Goal: Task Accomplishment & Management: Manage account settings

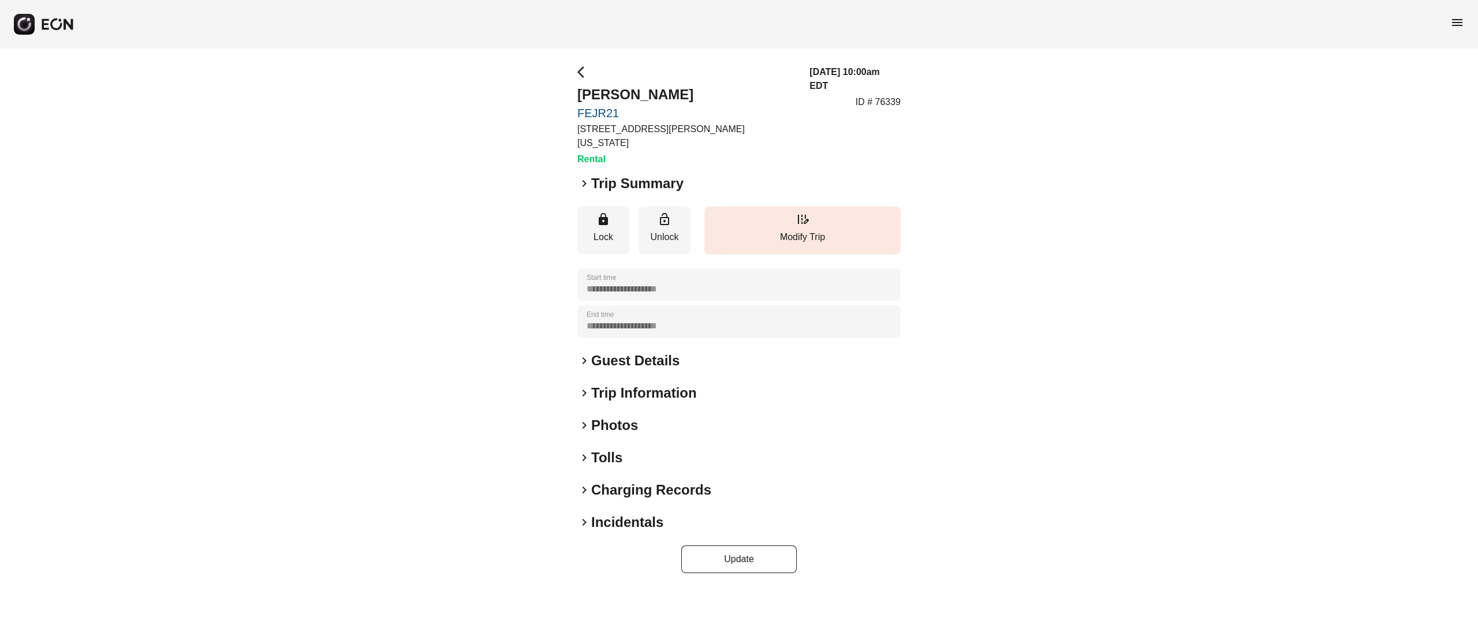
click at [627, 416] on h2 "Photos" at bounding box center [614, 425] width 47 height 18
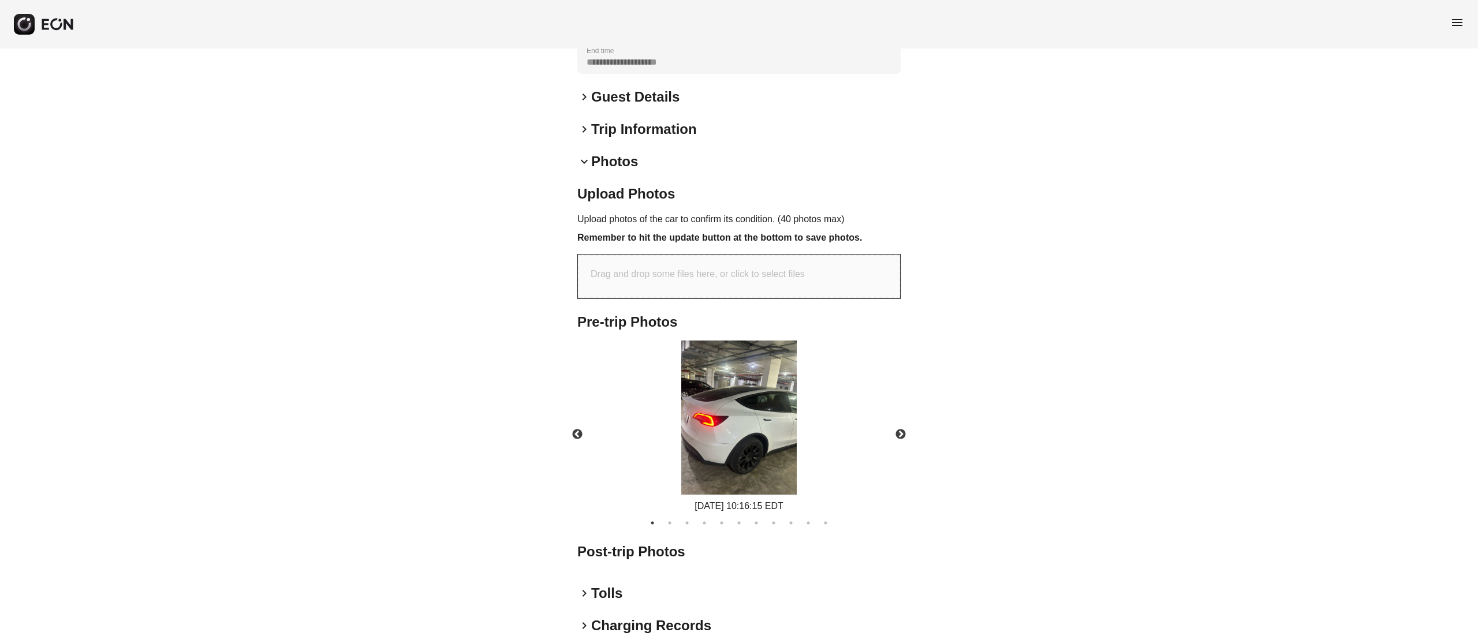
scroll to position [300, 0]
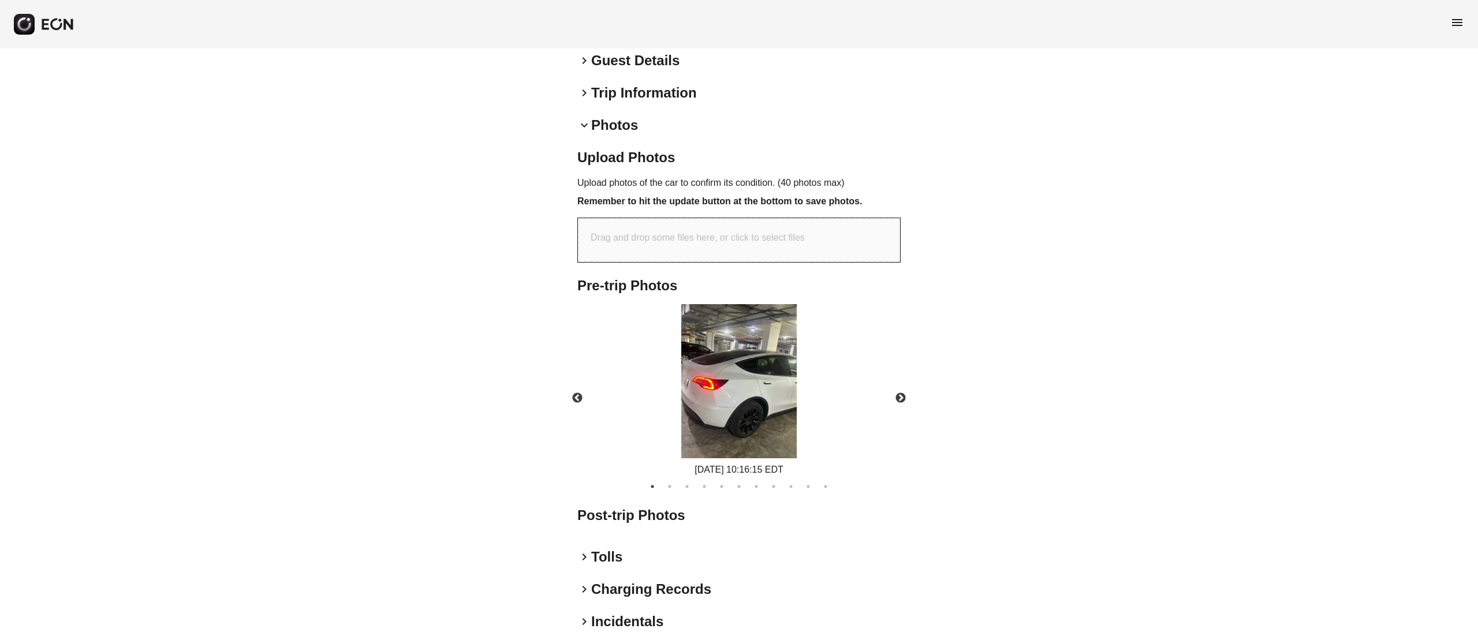
click at [735, 388] on img at bounding box center [738, 381] width 115 height 154
click at [894, 387] on button "Next" at bounding box center [901, 398] width 40 height 40
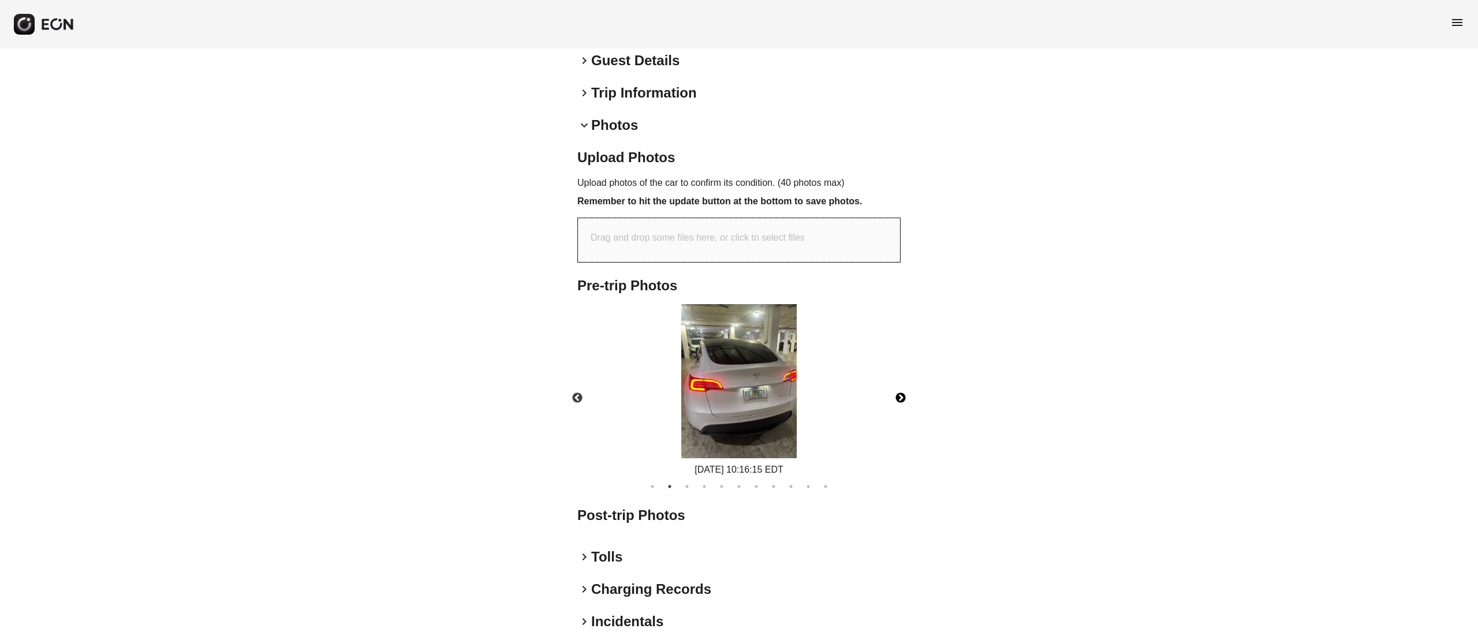
click at [758, 364] on img at bounding box center [738, 381] width 115 height 154
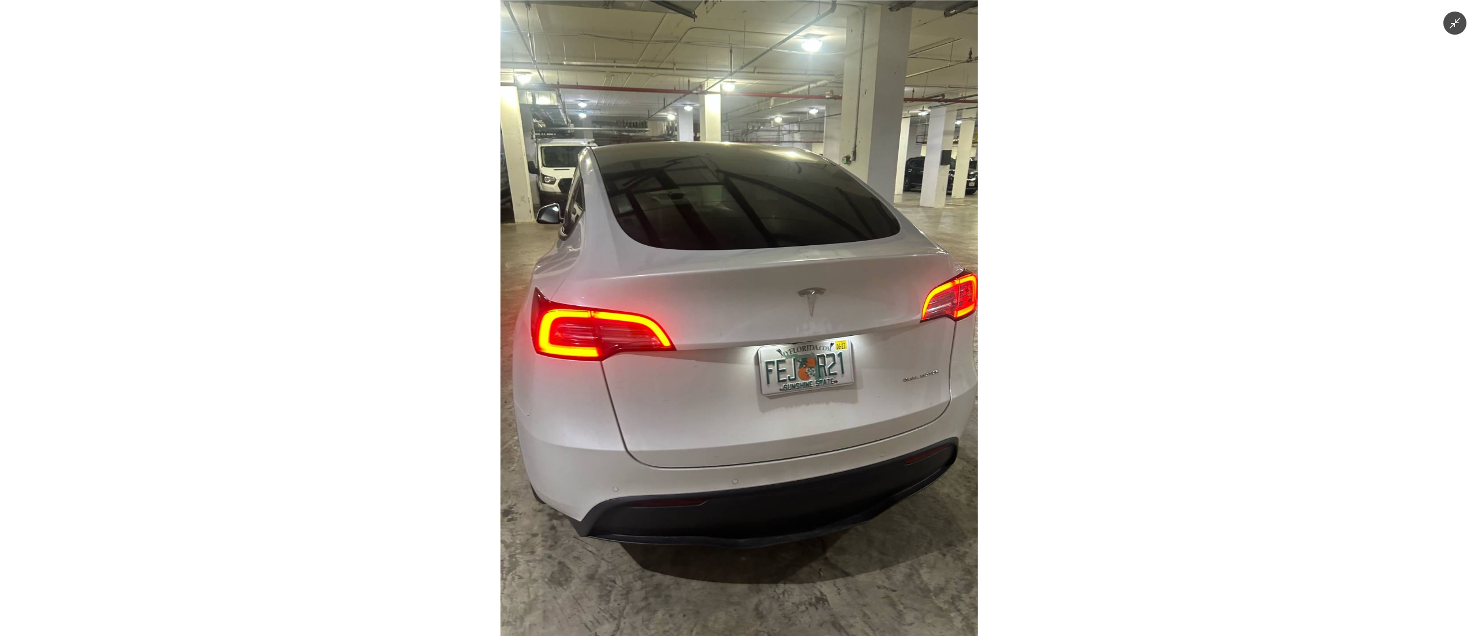
click at [758, 364] on img at bounding box center [740, 318] width 478 height 636
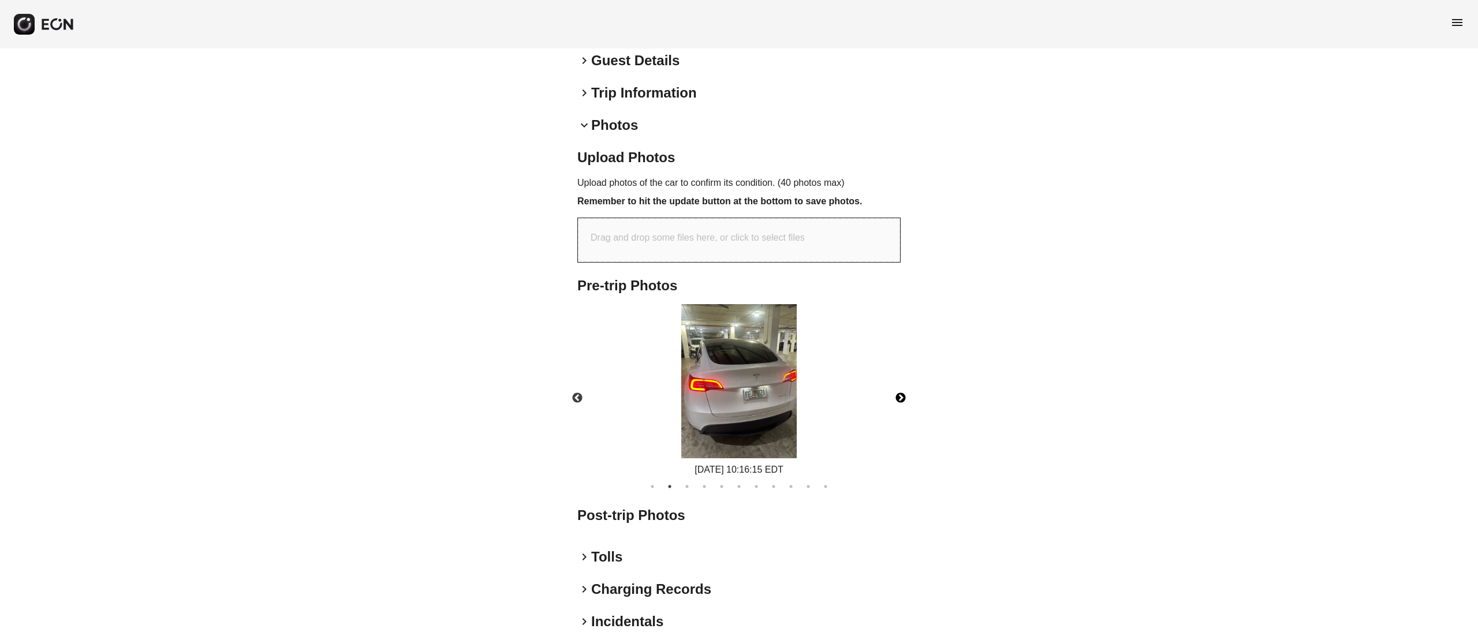
click at [906, 390] on button "Next" at bounding box center [901, 398] width 40 height 40
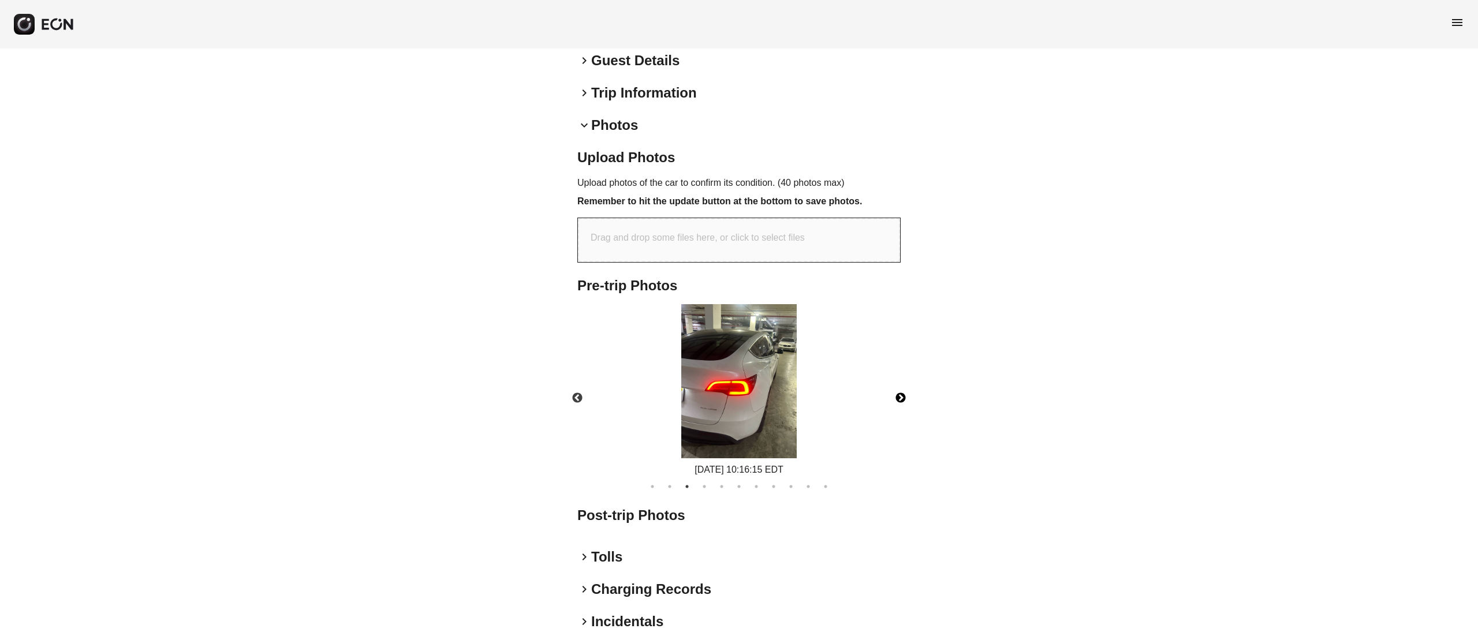
click at [718, 350] on img at bounding box center [738, 381] width 115 height 154
click at [894, 378] on button "Next" at bounding box center [901, 398] width 40 height 40
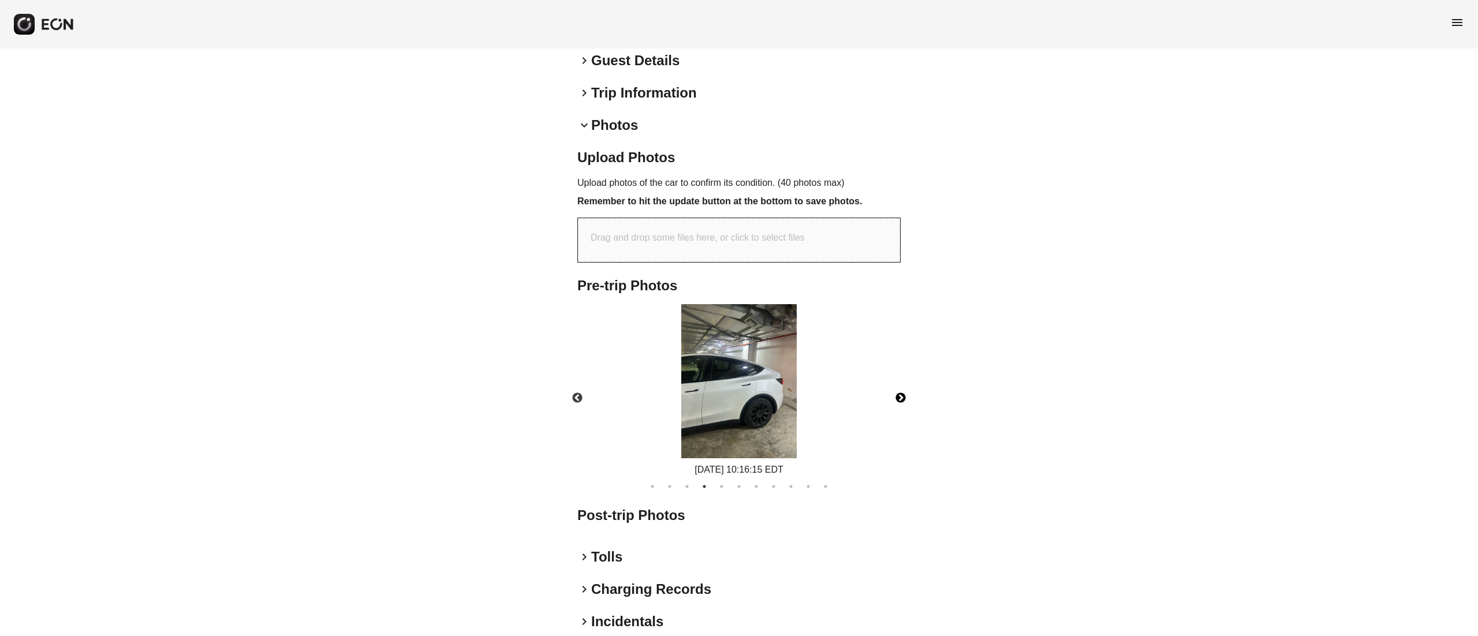
click at [782, 371] on img at bounding box center [738, 381] width 115 height 154
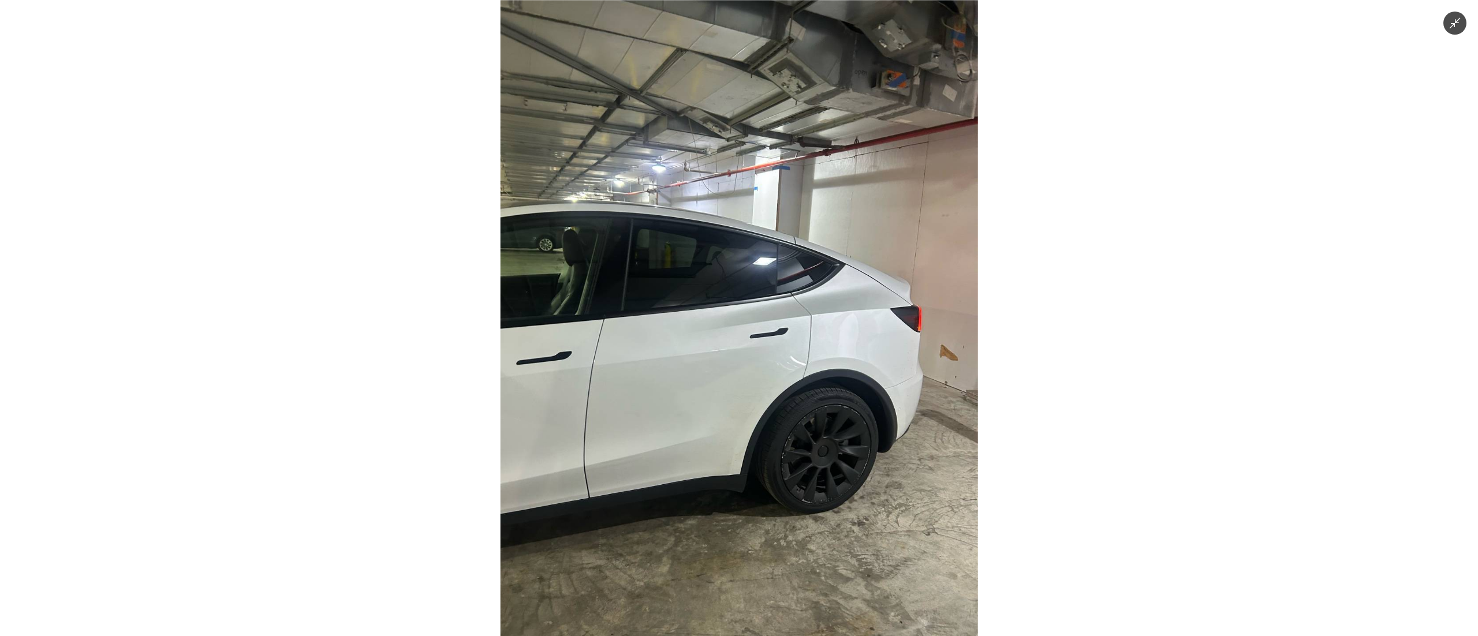
click at [781, 371] on img at bounding box center [740, 318] width 478 height 636
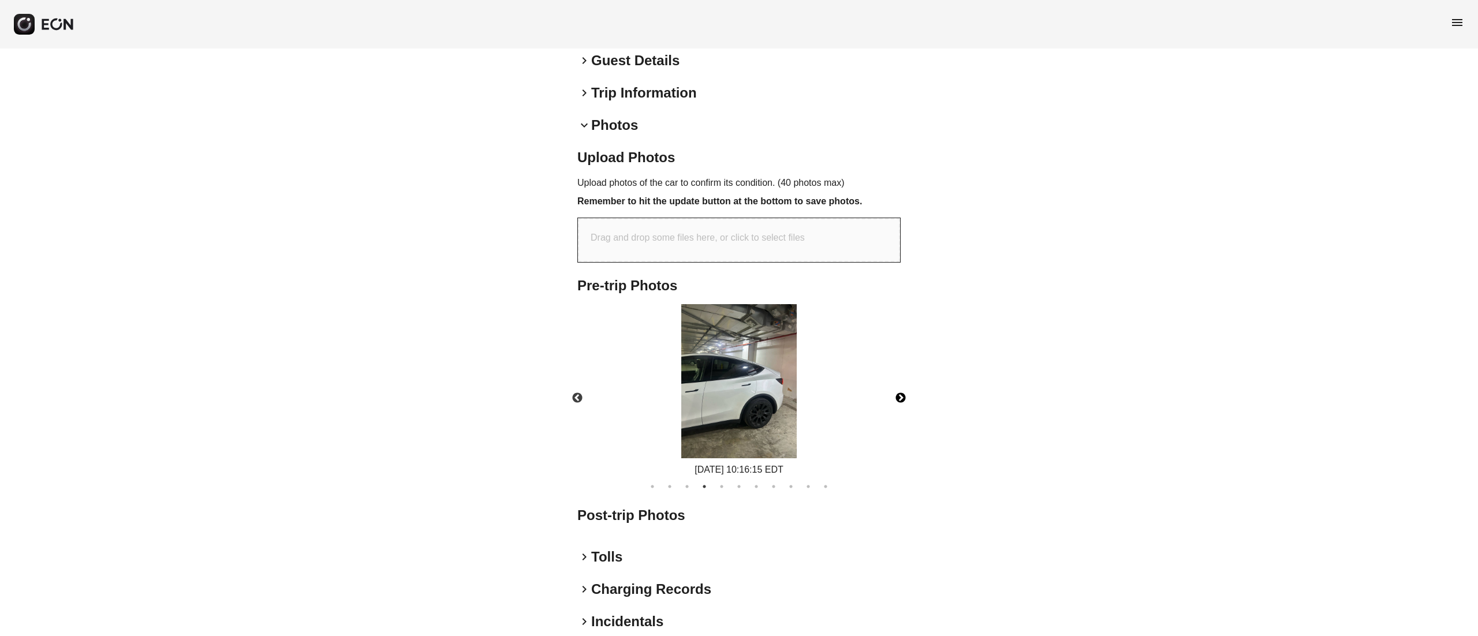
click at [904, 378] on button "Next" at bounding box center [901, 398] width 40 height 40
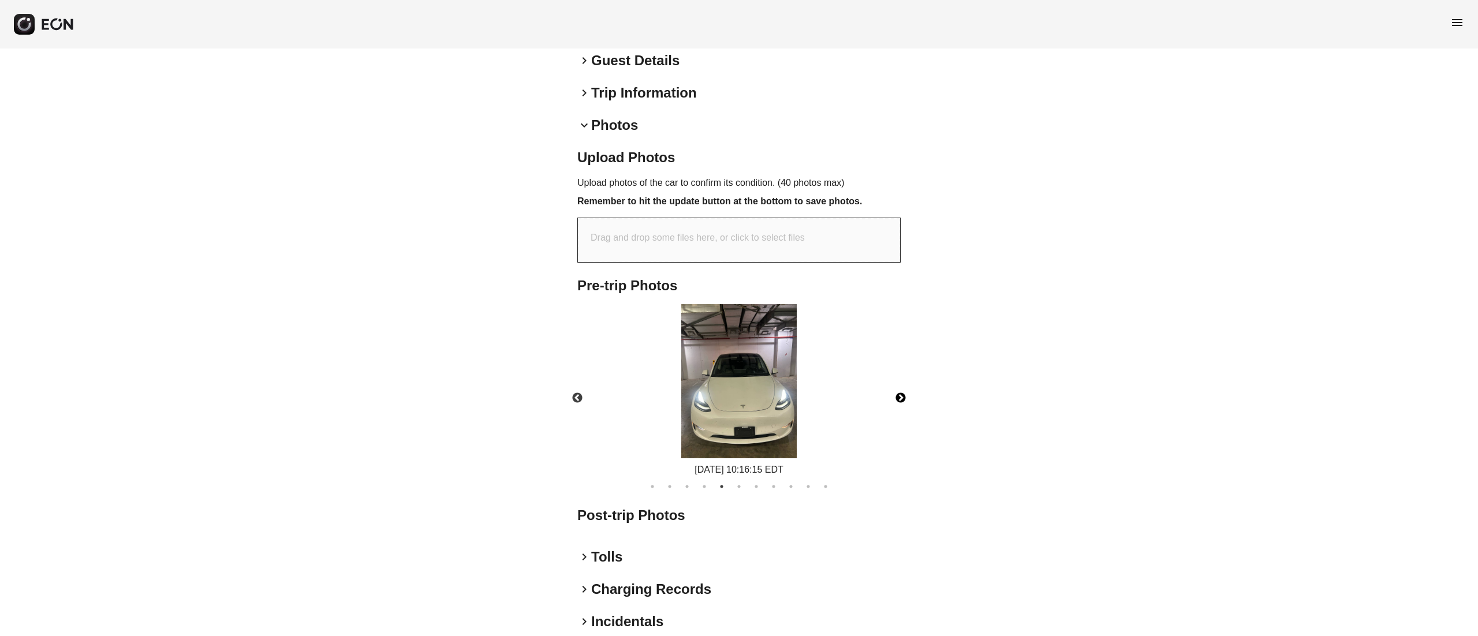
click at [732, 371] on img at bounding box center [738, 381] width 115 height 154
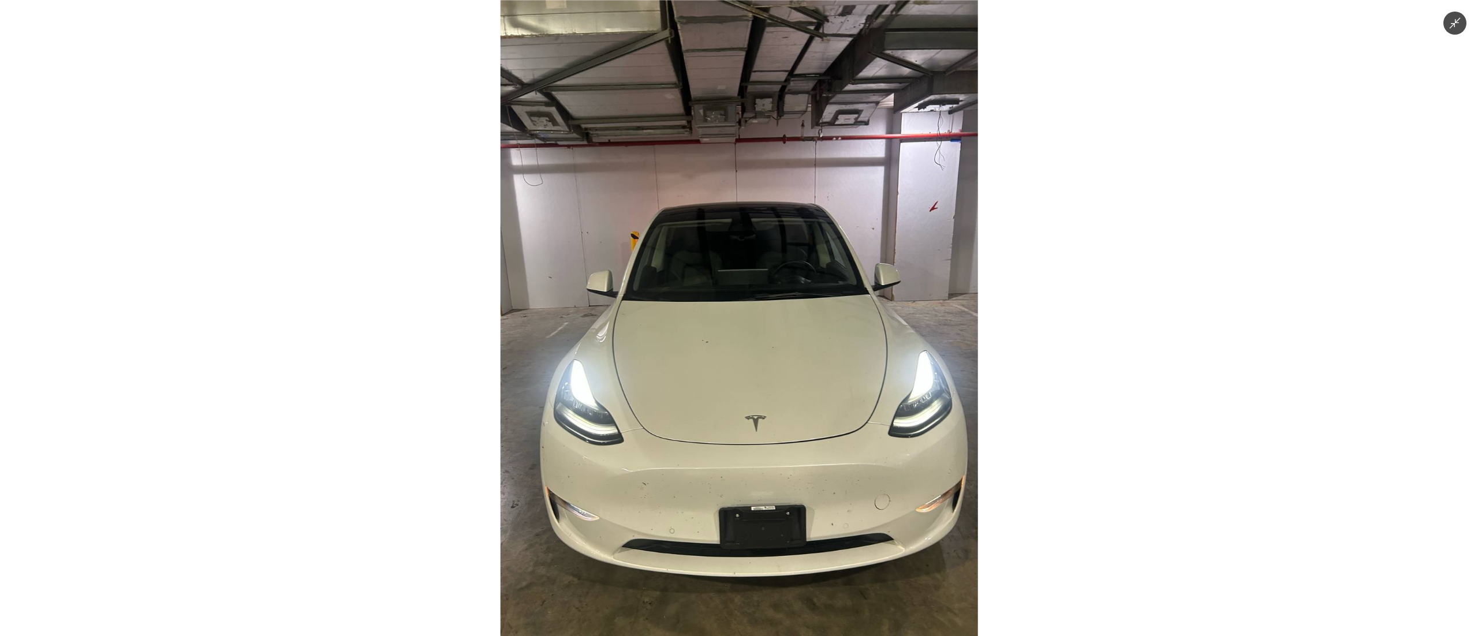
click at [793, 404] on img at bounding box center [740, 318] width 478 height 636
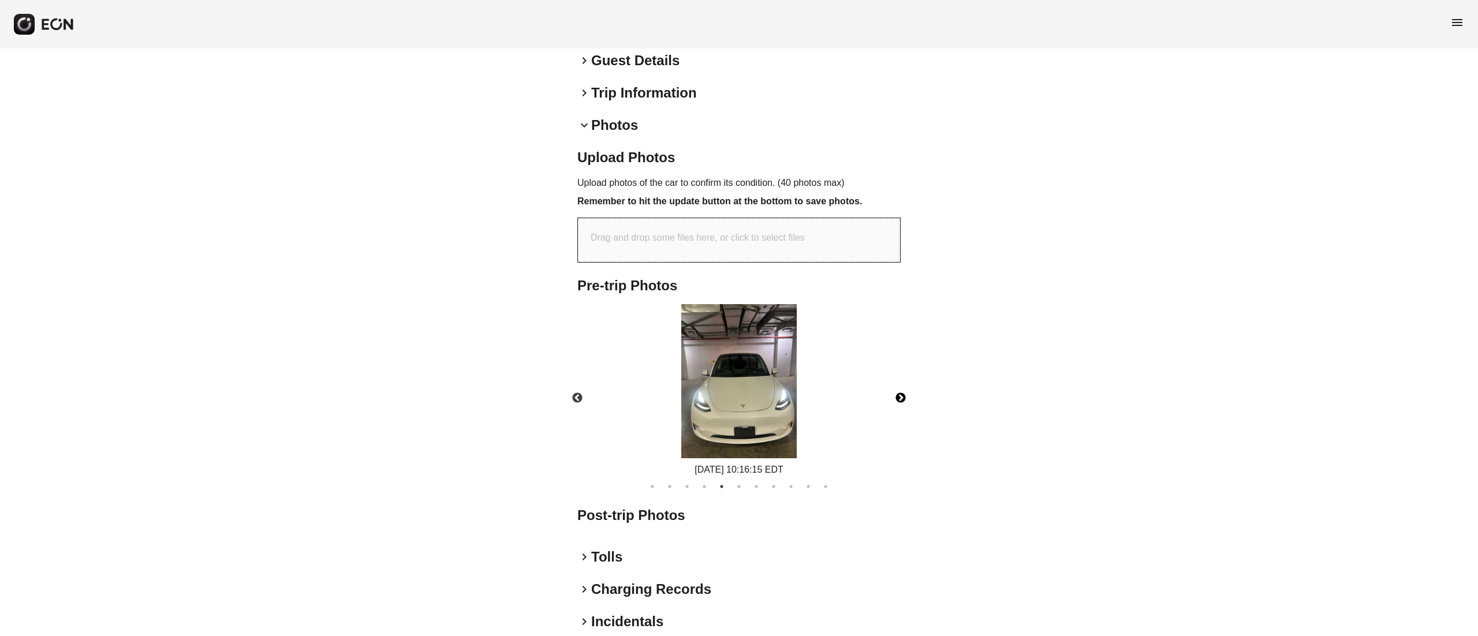
click at [901, 380] on button "Next" at bounding box center [901, 398] width 40 height 40
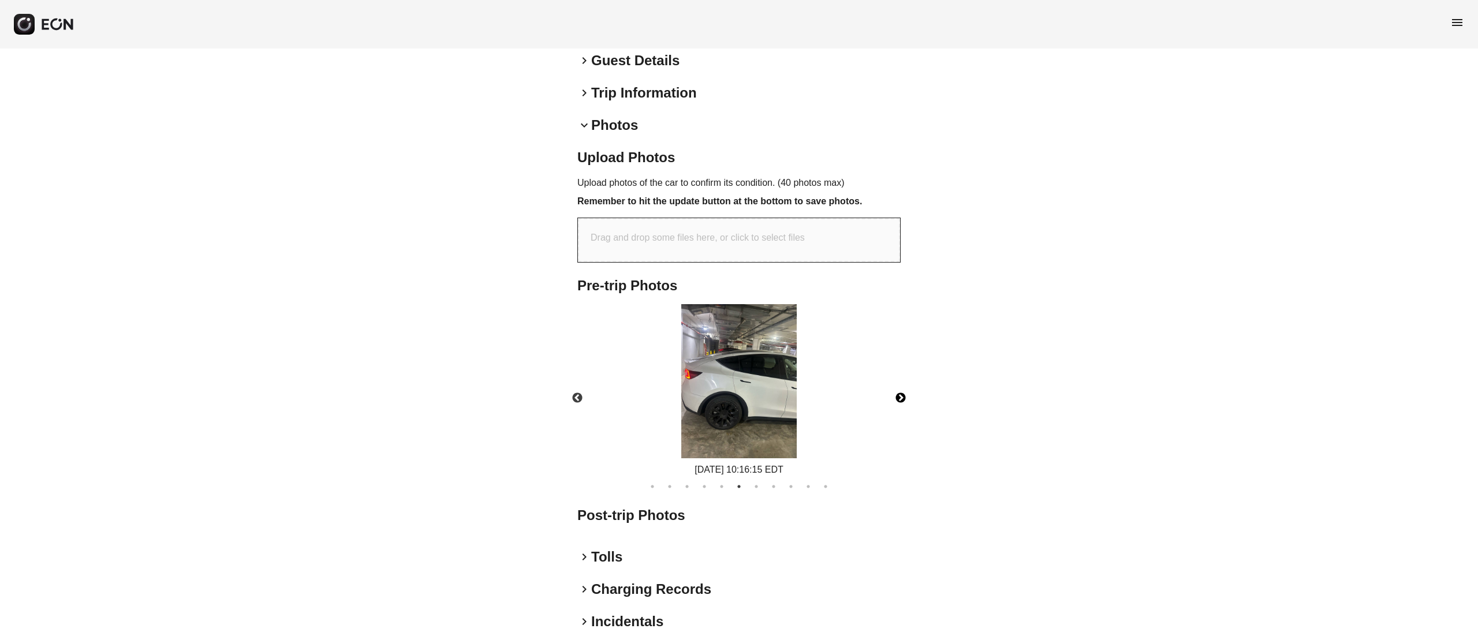
click at [901, 380] on button "Next" at bounding box center [901, 398] width 40 height 40
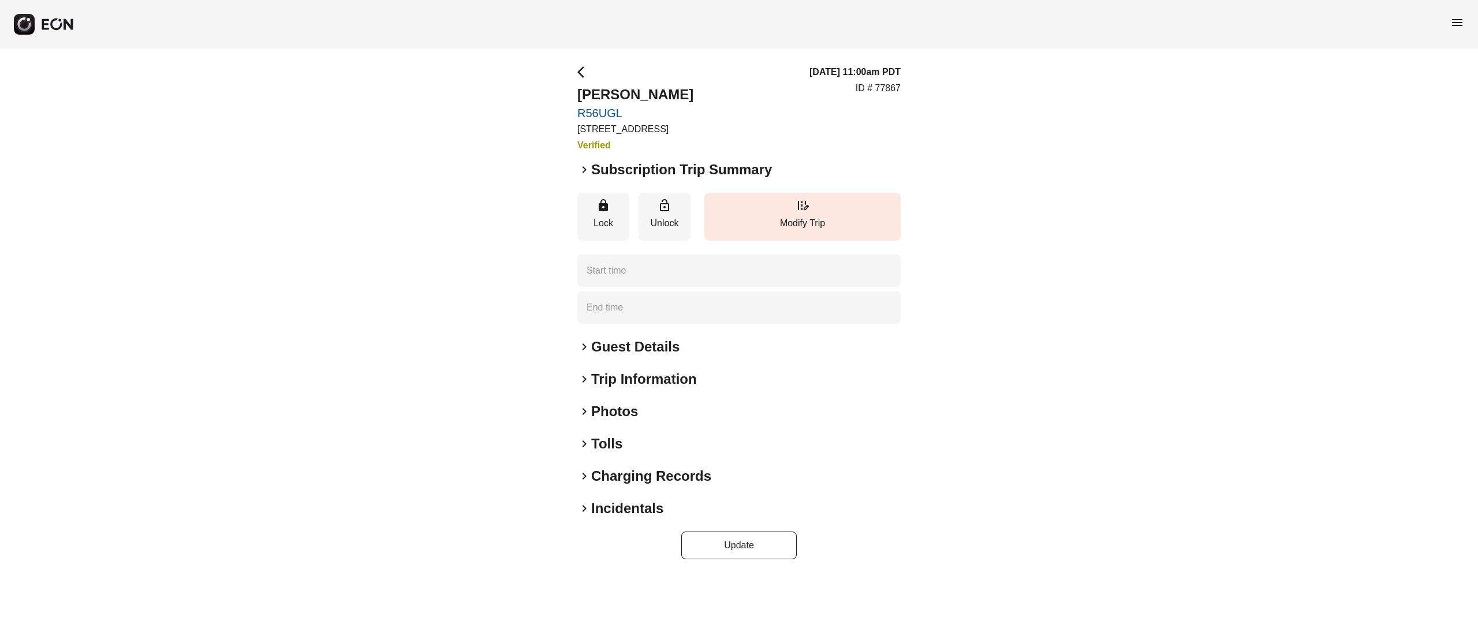
type time "**********"
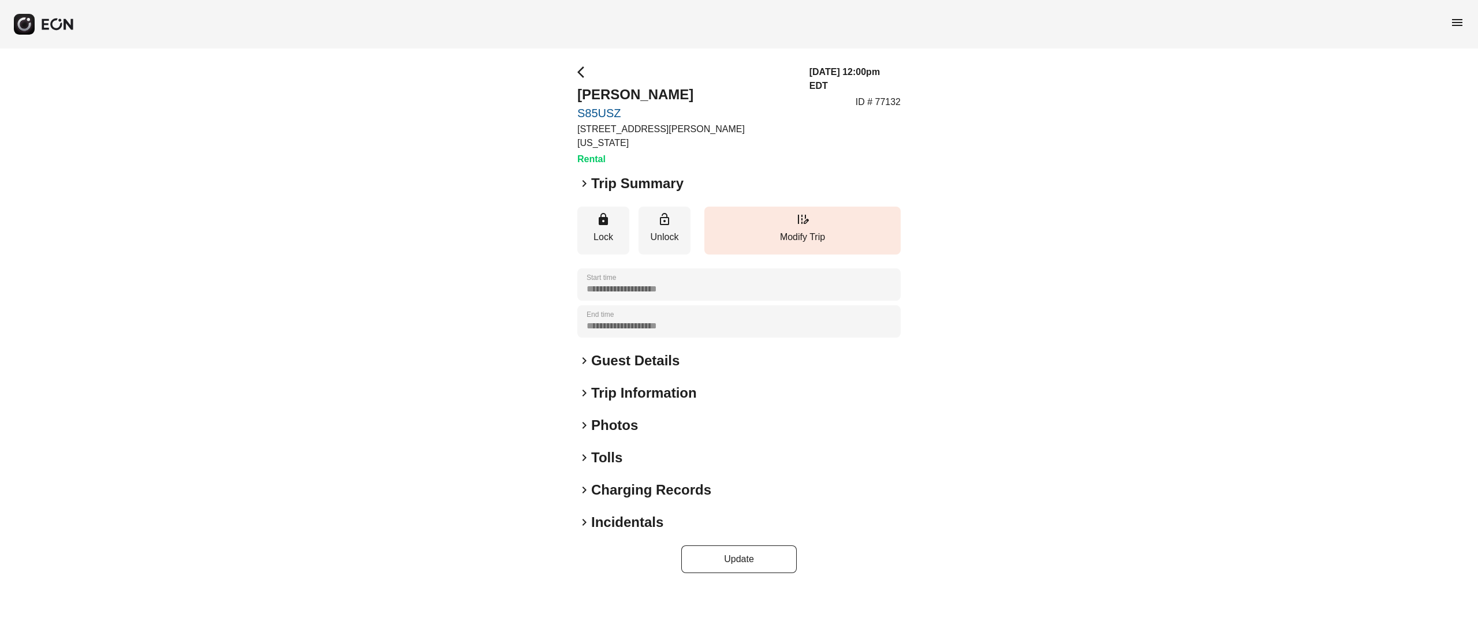
click at [628, 399] on div "**********" at bounding box center [738, 319] width 323 height 508
click at [628, 416] on h2 "Photos" at bounding box center [614, 425] width 47 height 18
click at [610, 417] on h2 "Photos" at bounding box center [614, 425] width 47 height 18
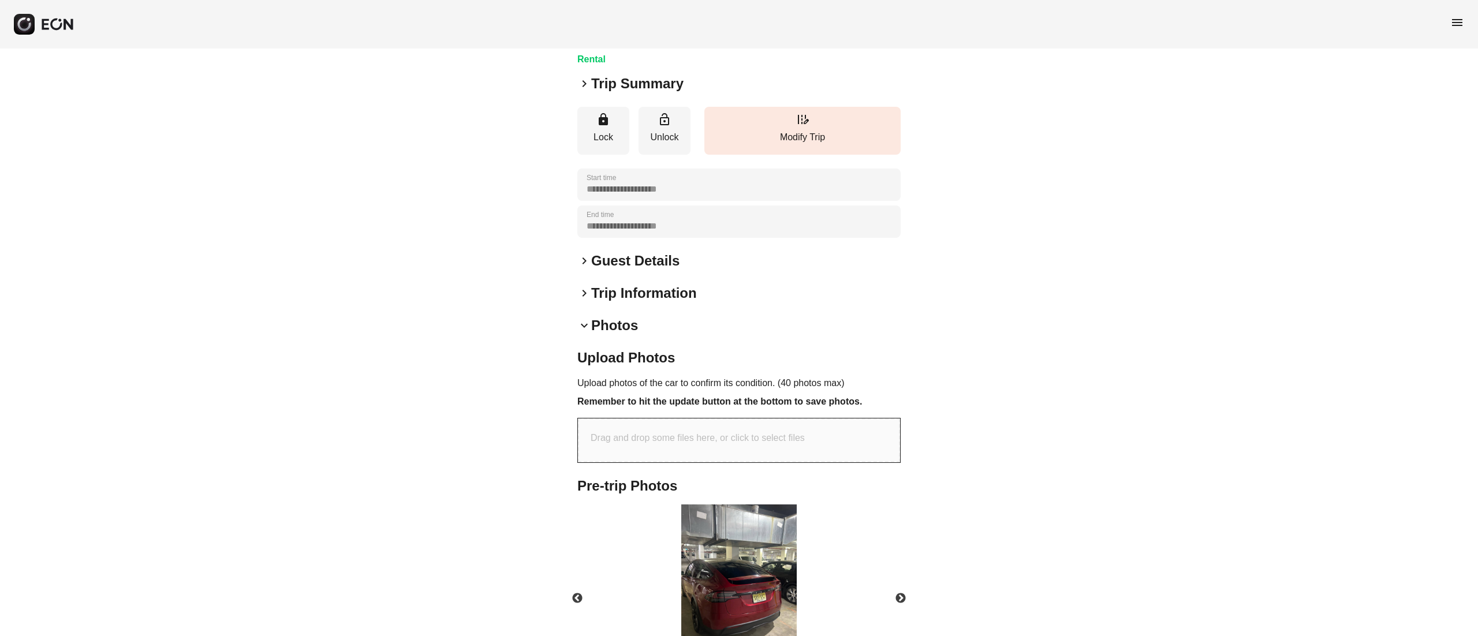
scroll to position [185, 0]
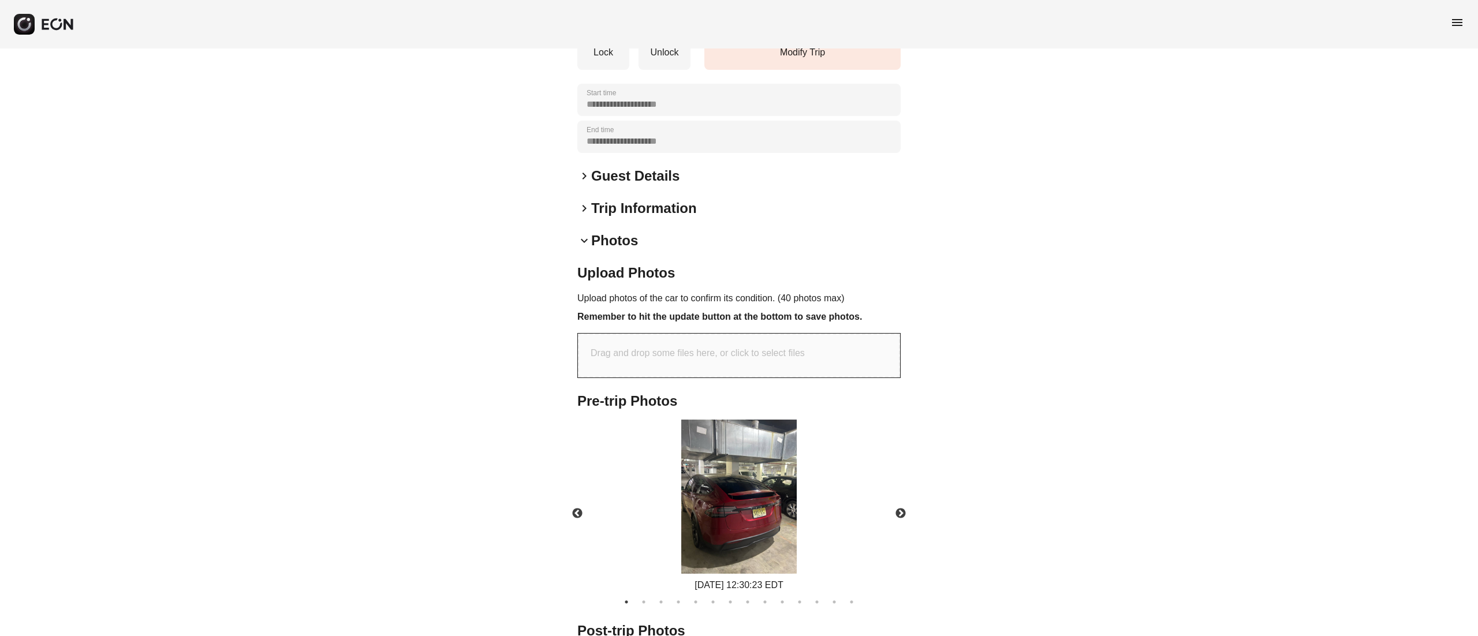
click at [744, 471] on img at bounding box center [738, 497] width 115 height 154
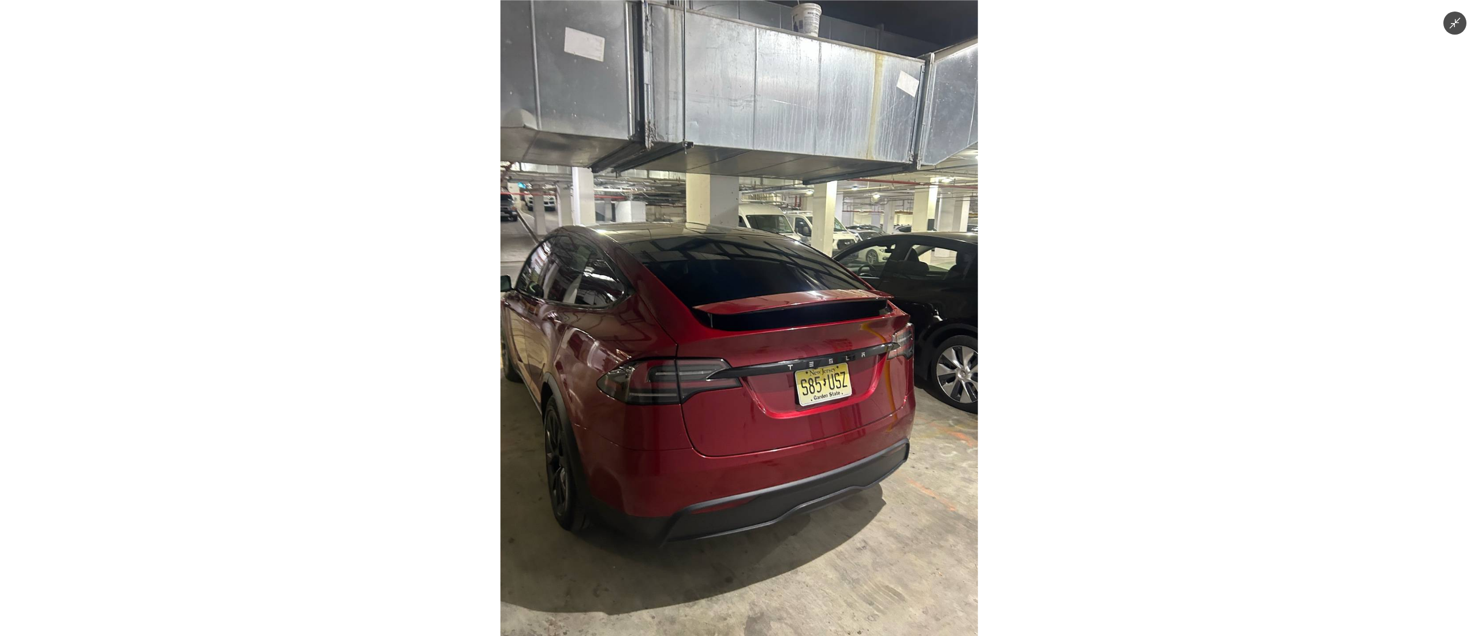
click at [1453, 27] on icon "Minimize image" at bounding box center [1455, 23] width 13 height 13
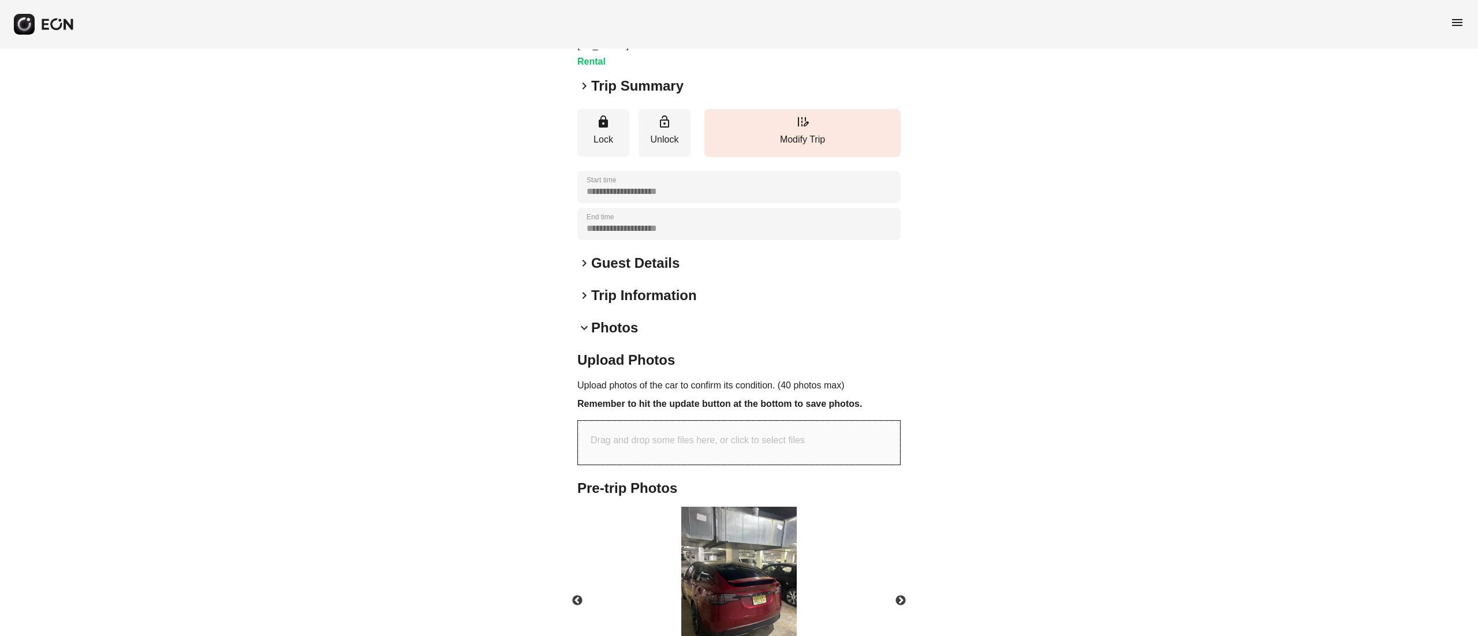
scroll to position [0, 0]
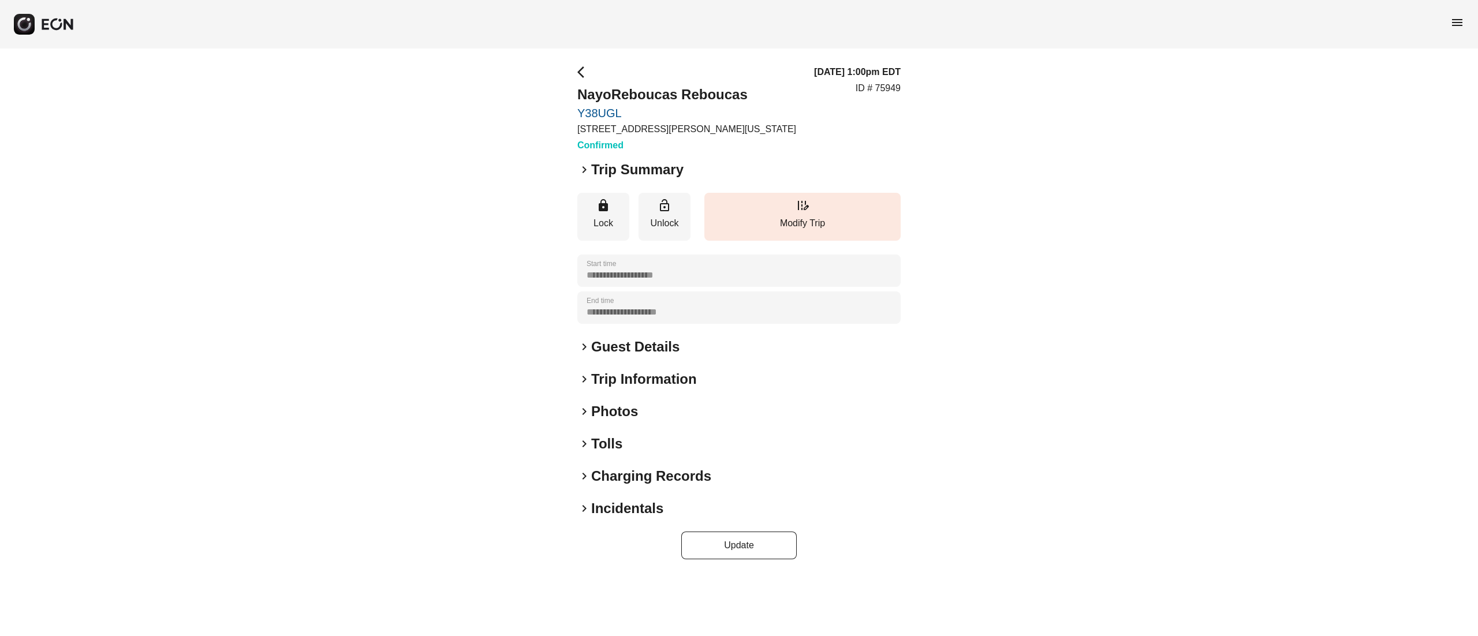
click at [619, 420] on div "**********" at bounding box center [738, 312] width 323 height 494
click at [616, 420] on h2 "Photos" at bounding box center [614, 411] width 47 height 18
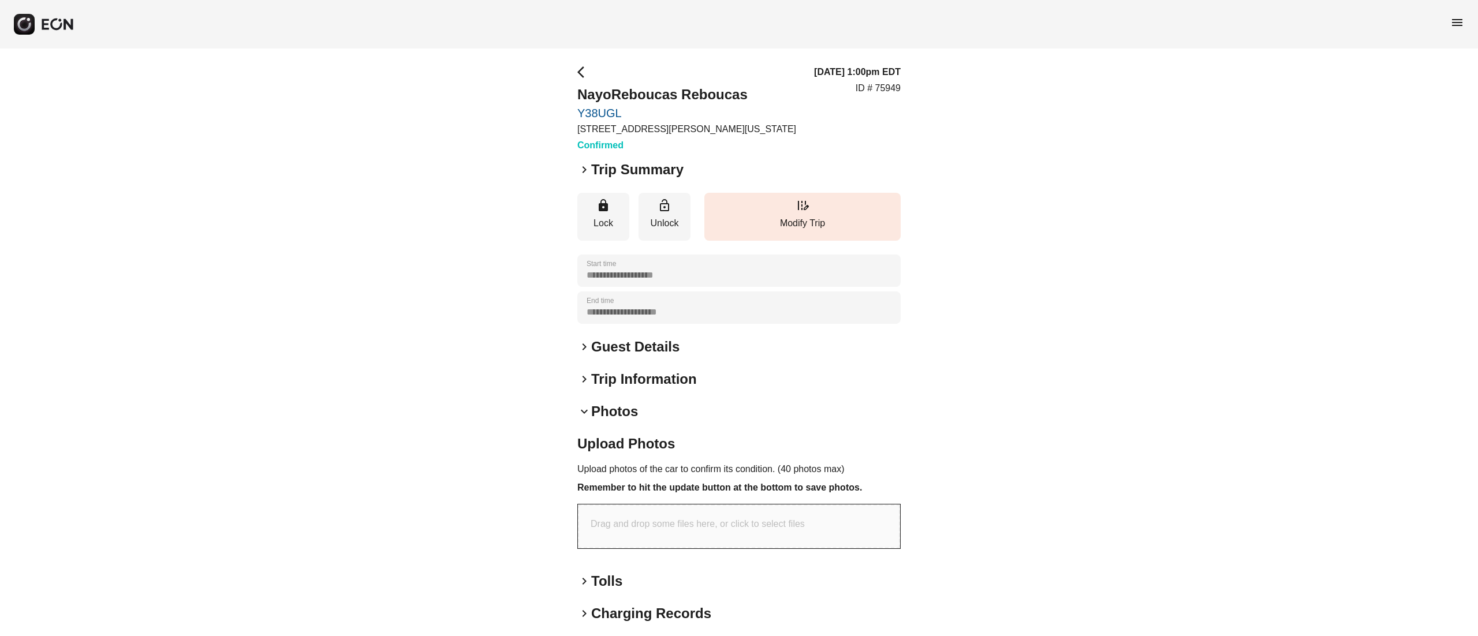
click at [613, 406] on h2 "Photos" at bounding box center [614, 411] width 47 height 18
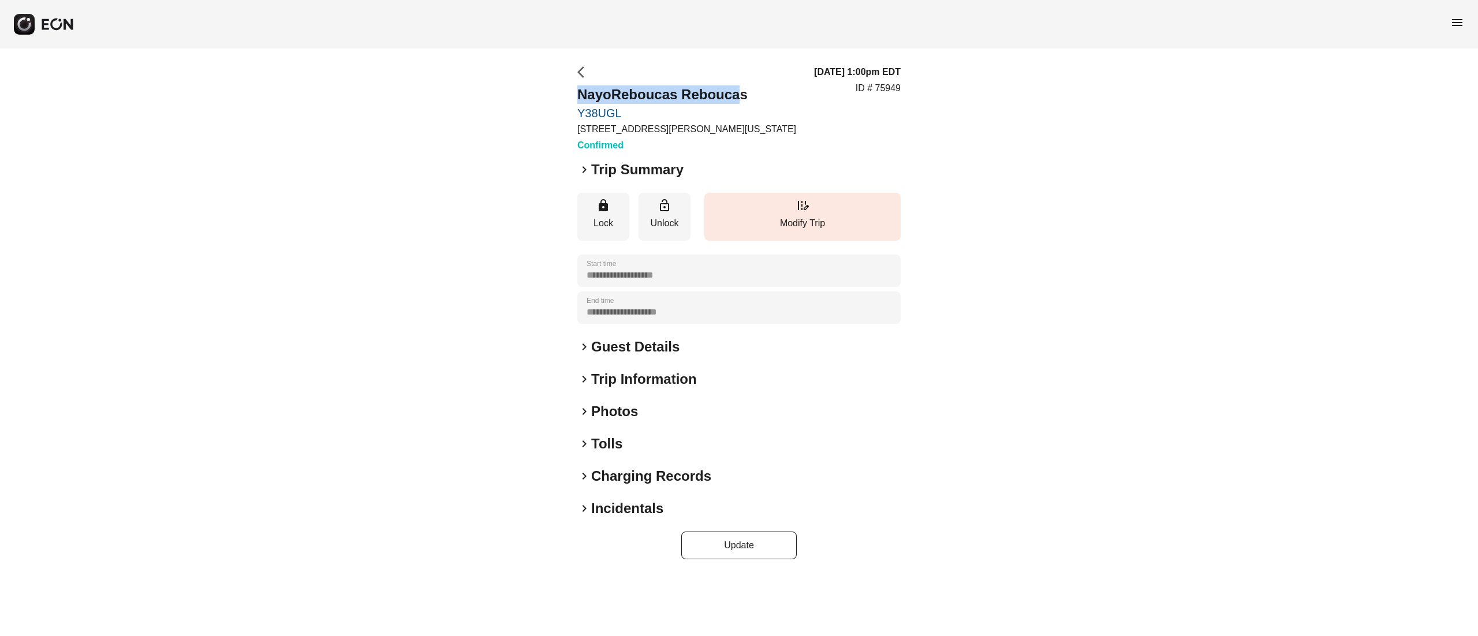
drag, startPoint x: 737, startPoint y: 91, endPoint x: 580, endPoint y: 83, distance: 157.3
click at [576, 81] on div "**********" at bounding box center [739, 313] width 1478 height 528
click at [688, 92] on h2 "NayoReboucas Reboucas" at bounding box center [686, 94] width 219 height 18
drag, startPoint x: 674, startPoint y: 95, endPoint x: 564, endPoint y: 95, distance: 110.9
click at [564, 95] on div "**********" at bounding box center [739, 313] width 1478 height 528
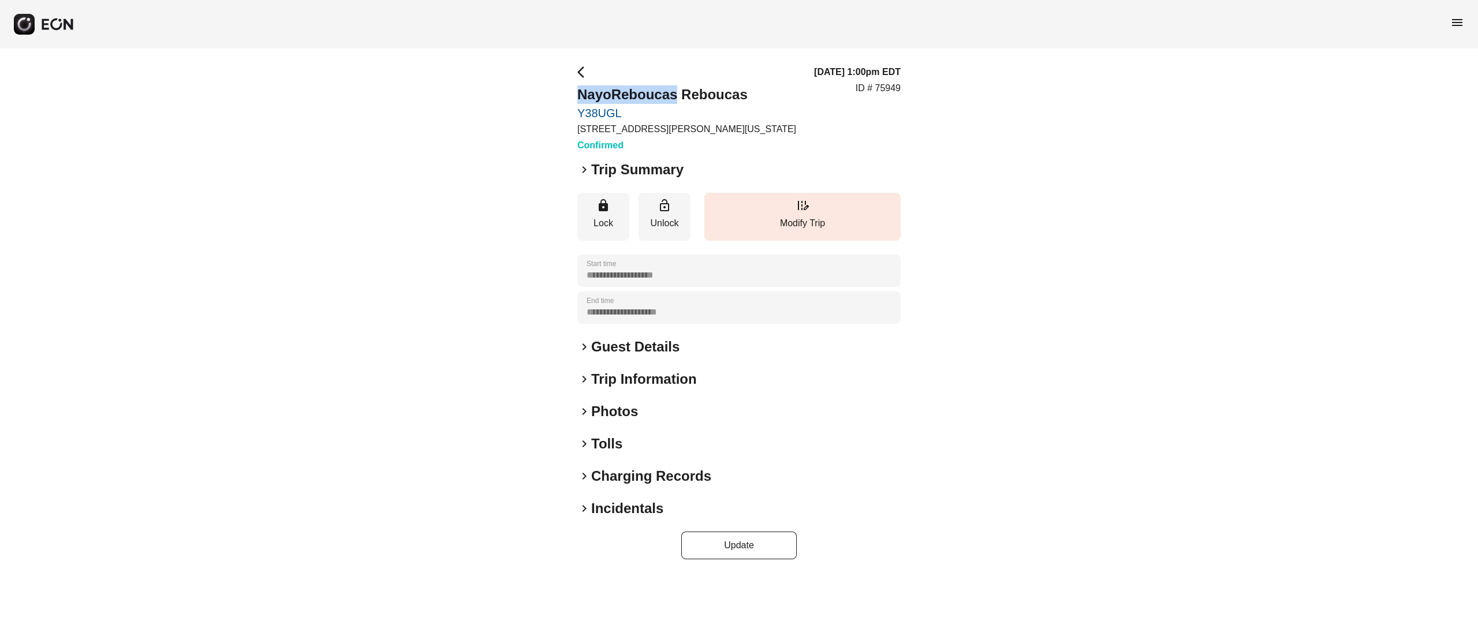
copy h2 "NayoReboucas"
click at [893, 129] on div "10/04/25, 1:00pm EDT ID # 75949" at bounding box center [857, 108] width 87 height 87
click at [901, 83] on div "**********" at bounding box center [739, 313] width 1478 height 528
click at [898, 83] on p "ID # 75949" at bounding box center [878, 88] width 45 height 14
click at [894, 87] on p "ID # 75949" at bounding box center [878, 88] width 45 height 14
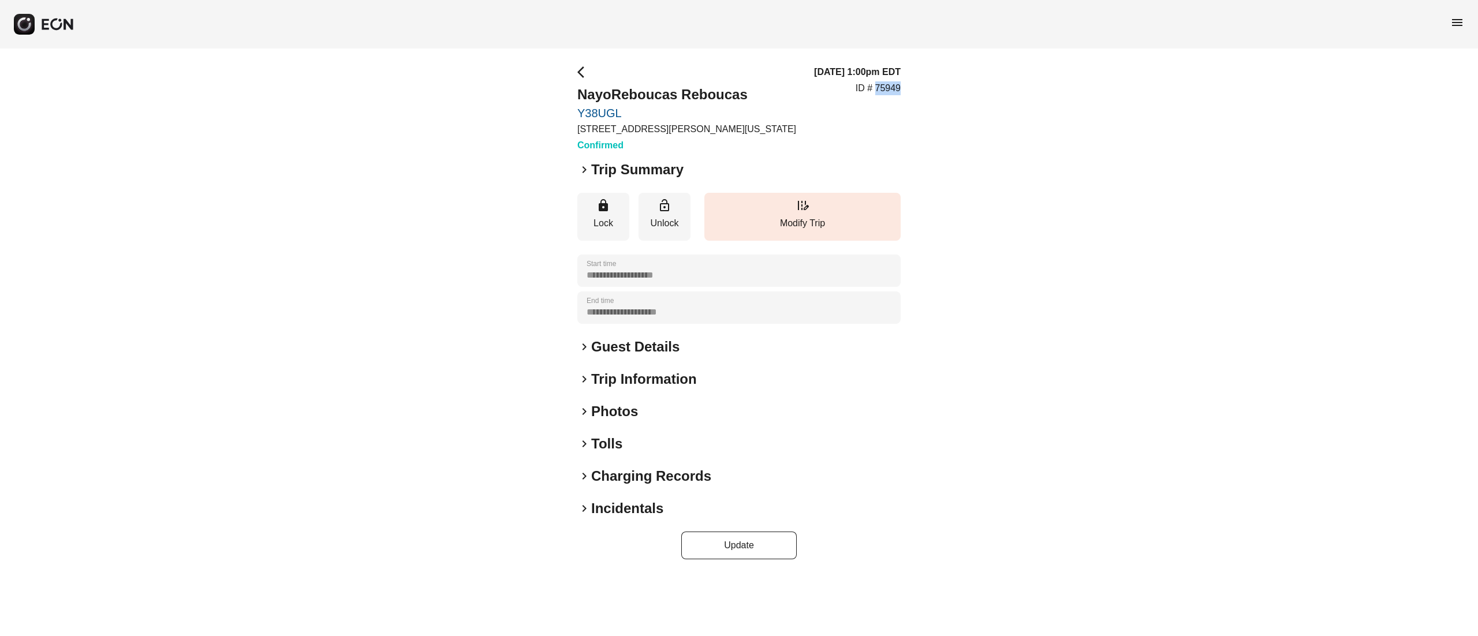
click at [894, 87] on p "ID # 75949" at bounding box center [878, 88] width 45 height 14
copy p "75949"
click at [650, 87] on h2 "NayoReboucas Reboucas" at bounding box center [686, 94] width 219 height 18
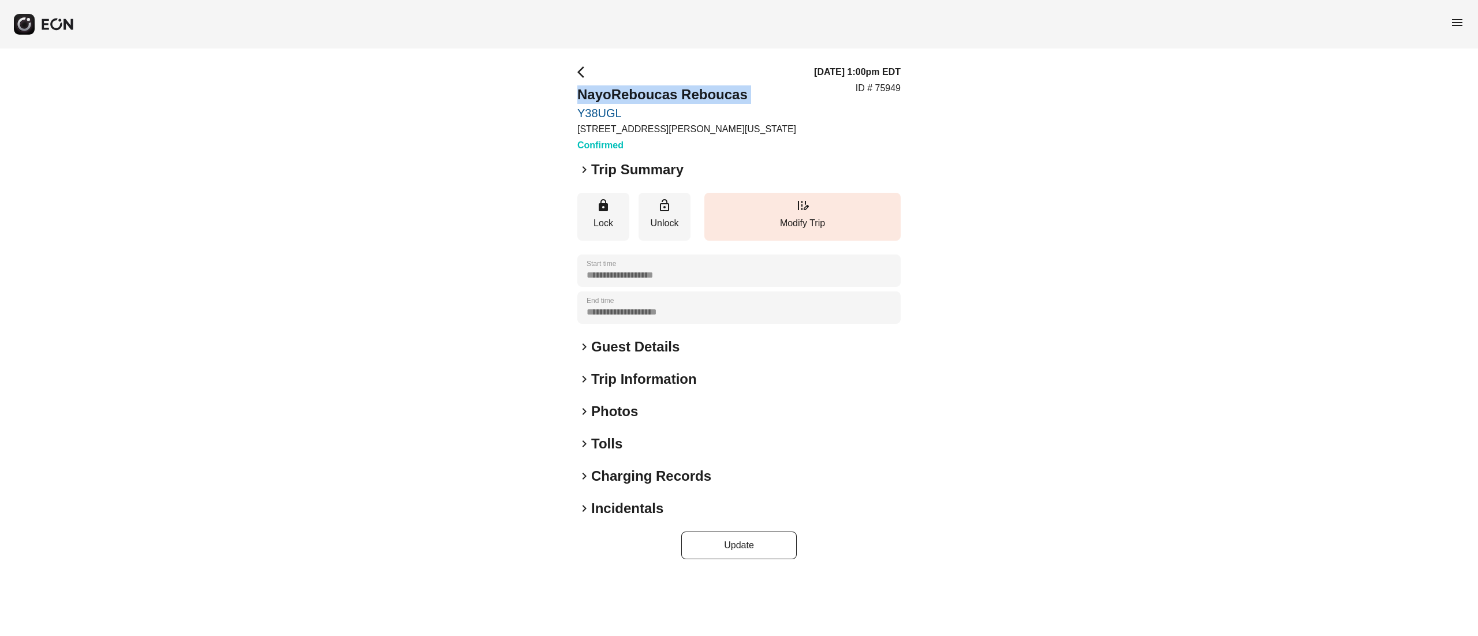
copy h2 "NayoReboucas Reboucas"
click at [618, 349] on h2 "Guest Details" at bounding box center [635, 347] width 88 height 18
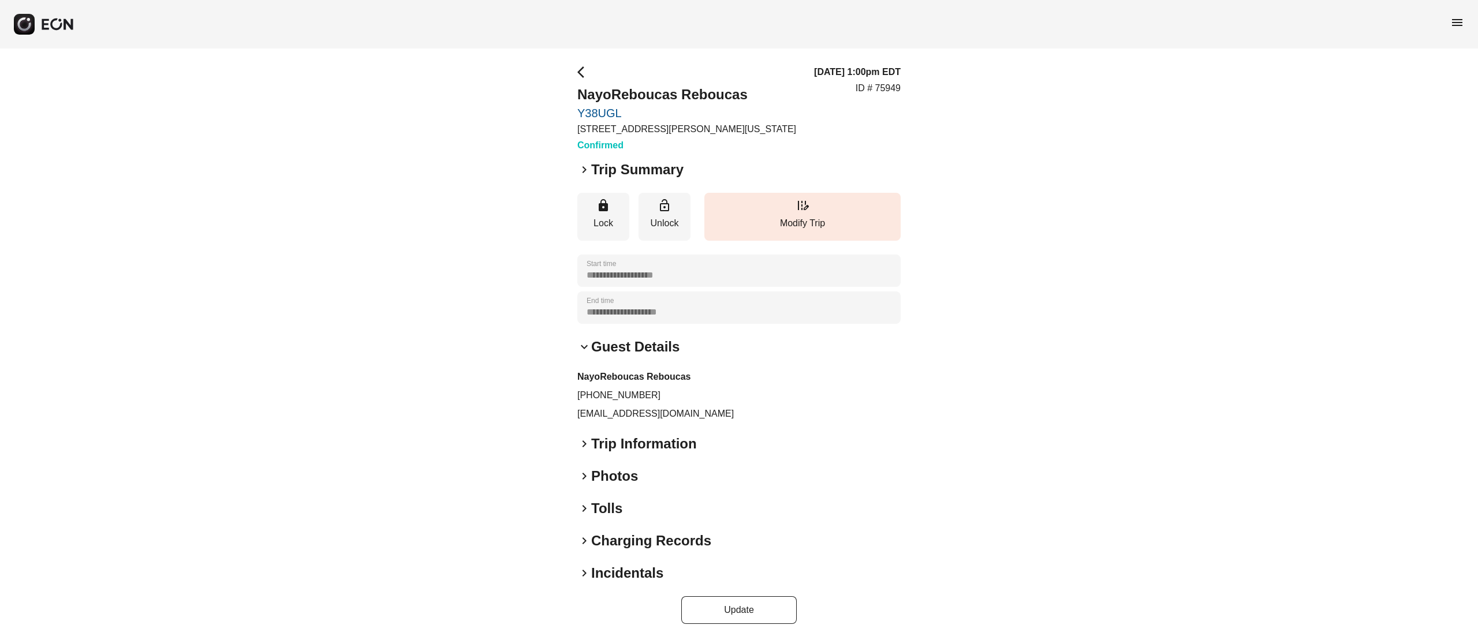
click at [611, 482] on h2 "Photos" at bounding box center [614, 476] width 47 height 18
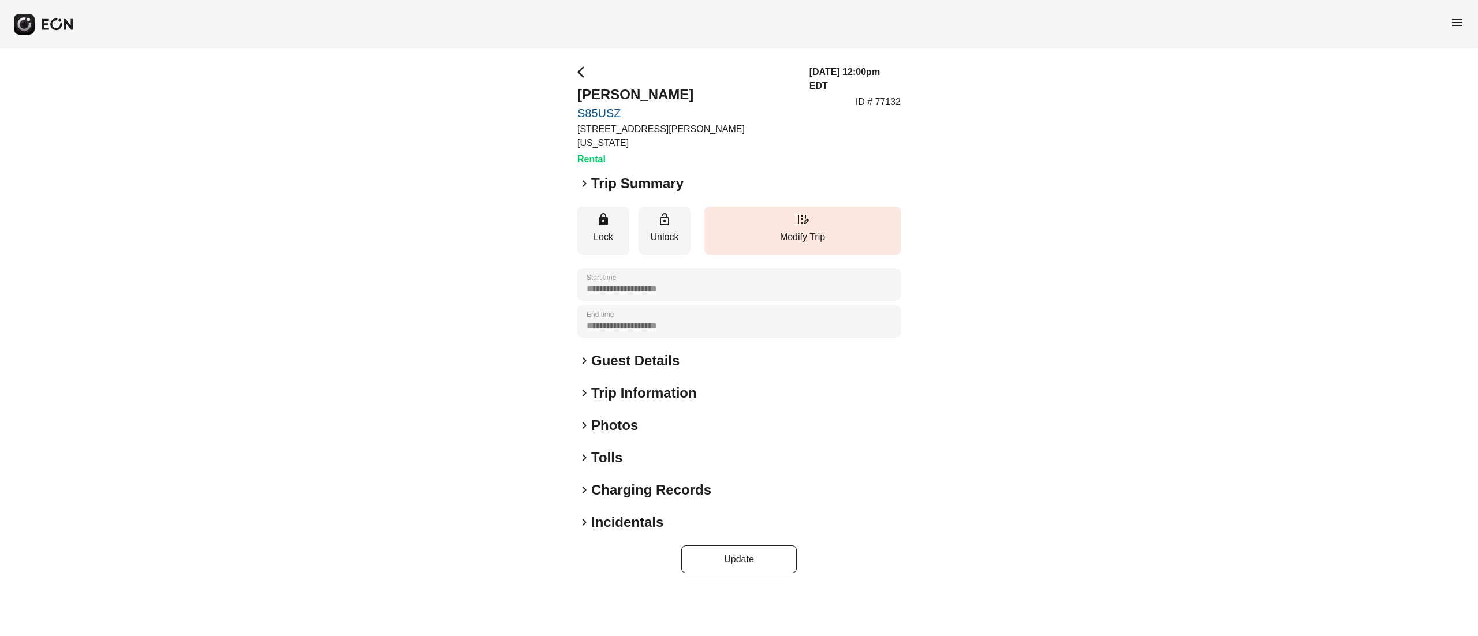
click at [629, 89] on h2 "[PERSON_NAME]" at bounding box center [686, 94] width 218 height 18
click at [629, 89] on h2 "Darshan Shah" at bounding box center [686, 94] width 218 height 18
copy h2 "Darshan Shah"
click at [657, 352] on h2 "Guest Details" at bounding box center [635, 361] width 88 height 18
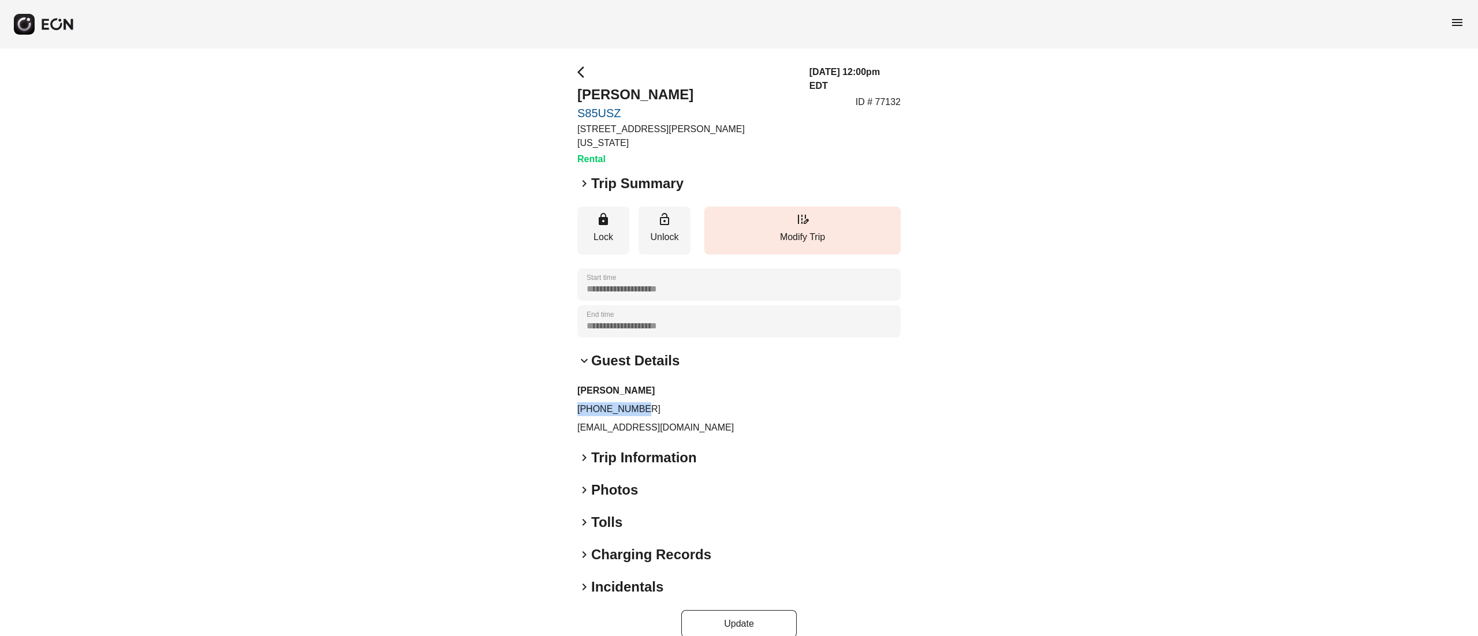
drag, startPoint x: 646, startPoint y: 389, endPoint x: 570, endPoint y: 389, distance: 75.1
click at [570, 389] on div "**********" at bounding box center [739, 352] width 1478 height 606
copy p "+17329837026"
click at [897, 95] on p "ID # 77132" at bounding box center [878, 102] width 45 height 14
click at [896, 95] on p "ID # 77132" at bounding box center [878, 102] width 45 height 14
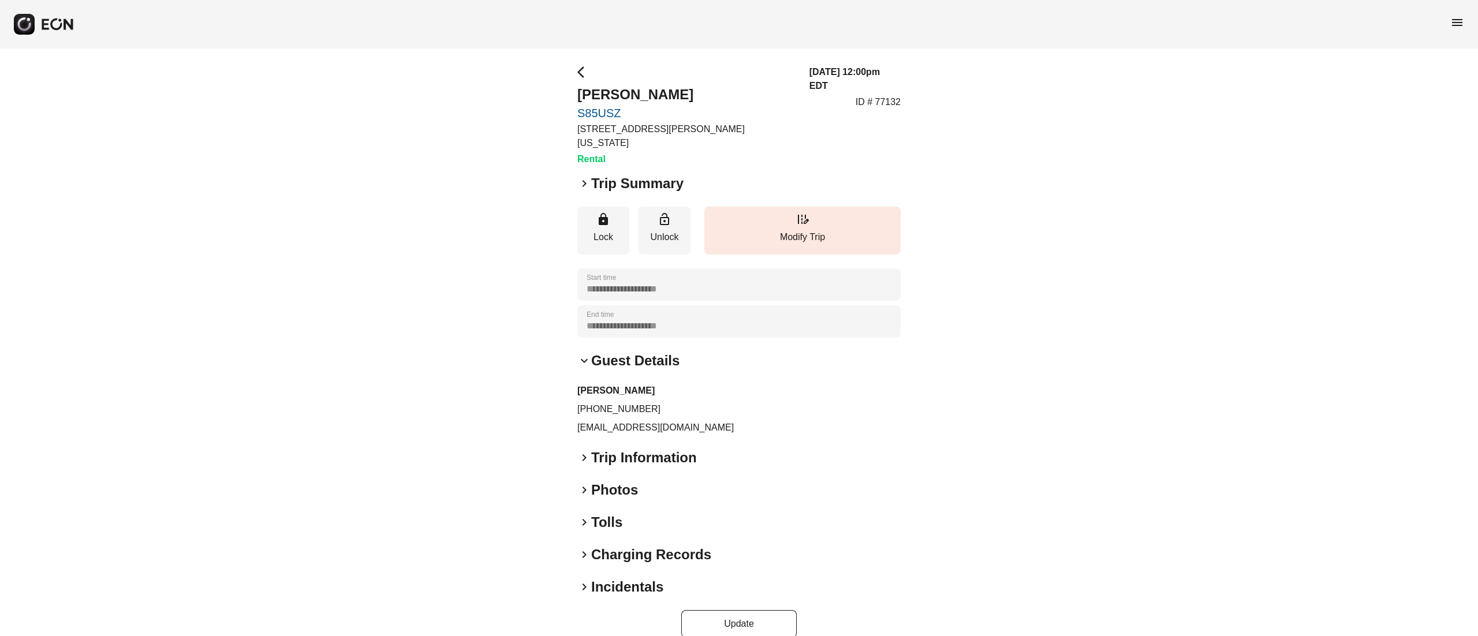
click at [887, 95] on p "ID # 77132" at bounding box center [878, 102] width 45 height 14
copy p "77132"
click at [617, 481] on h2 "Photos" at bounding box center [614, 490] width 47 height 18
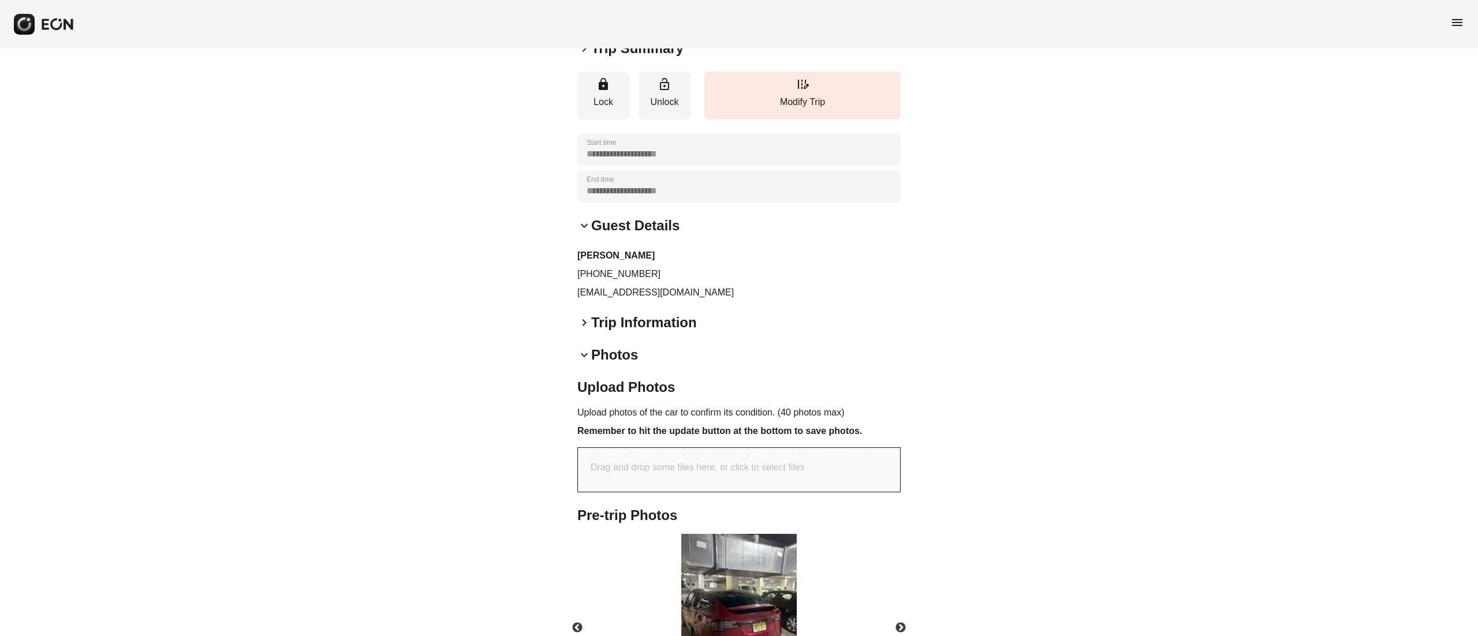
scroll to position [249, 0]
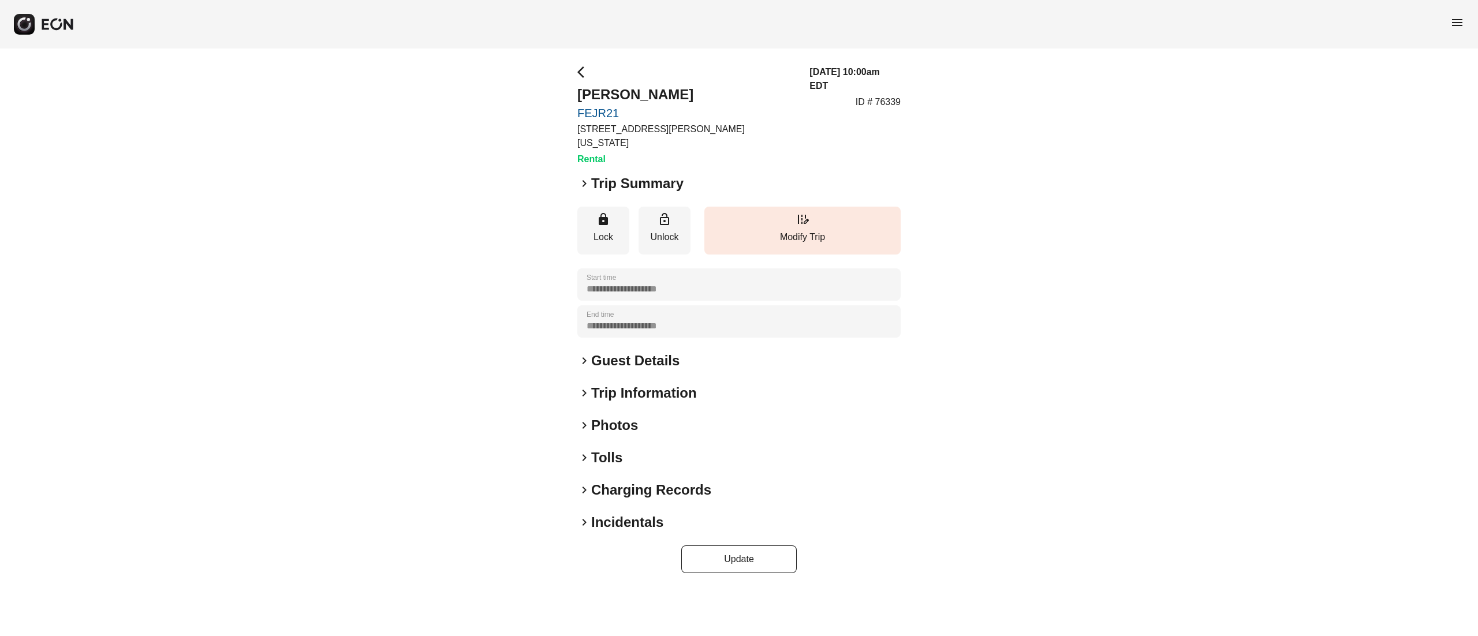
click at [625, 416] on h2 "Photos" at bounding box center [614, 425] width 47 height 18
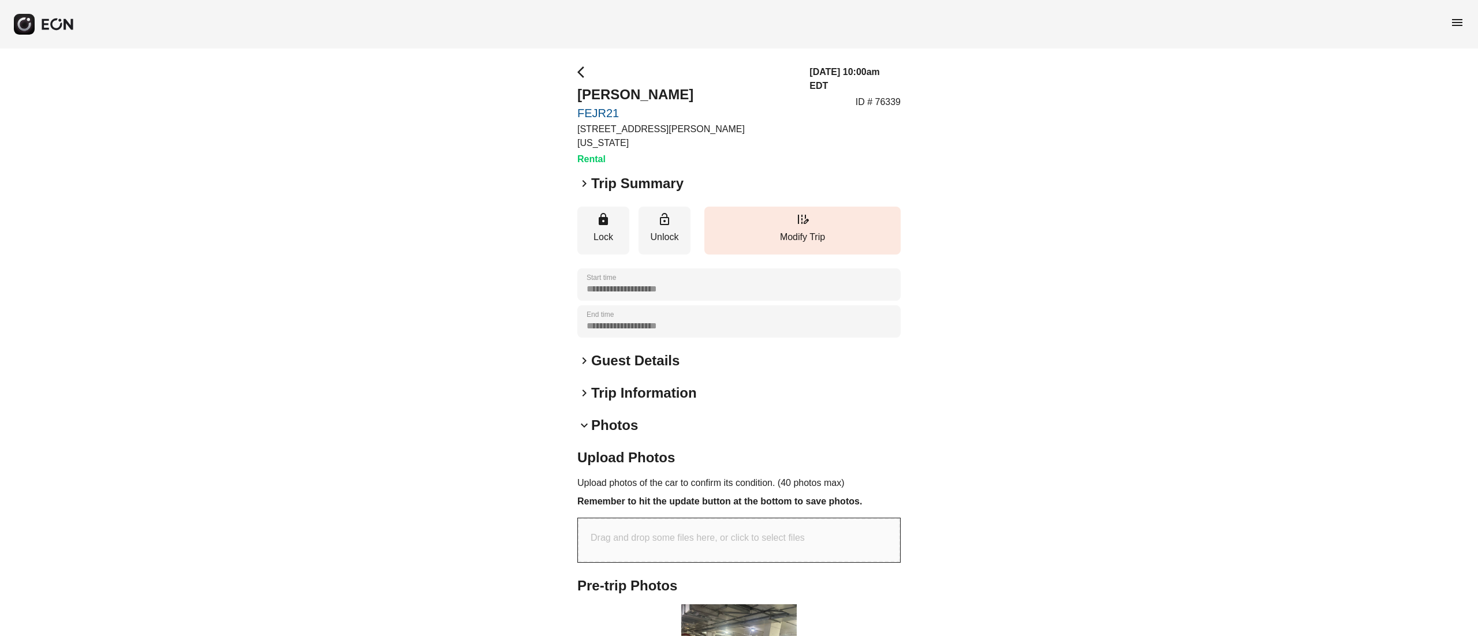
scroll to position [231, 0]
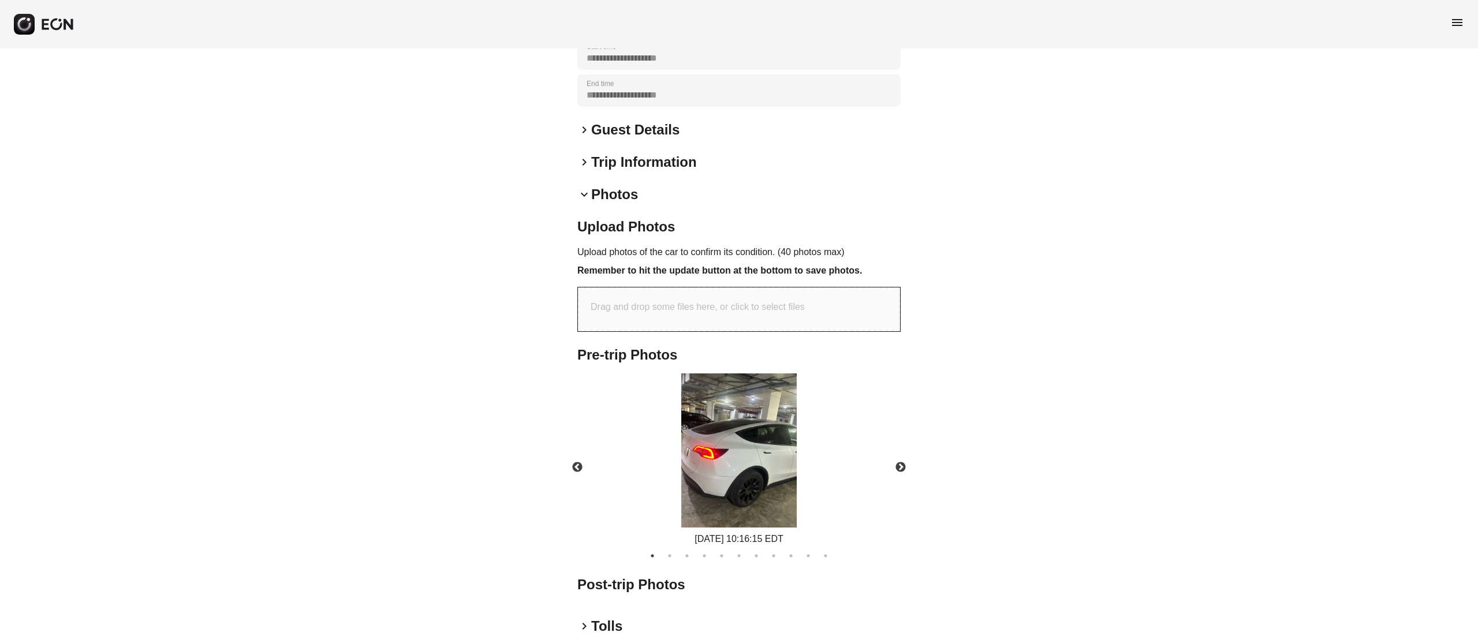
click at [774, 471] on img at bounding box center [738, 451] width 115 height 154
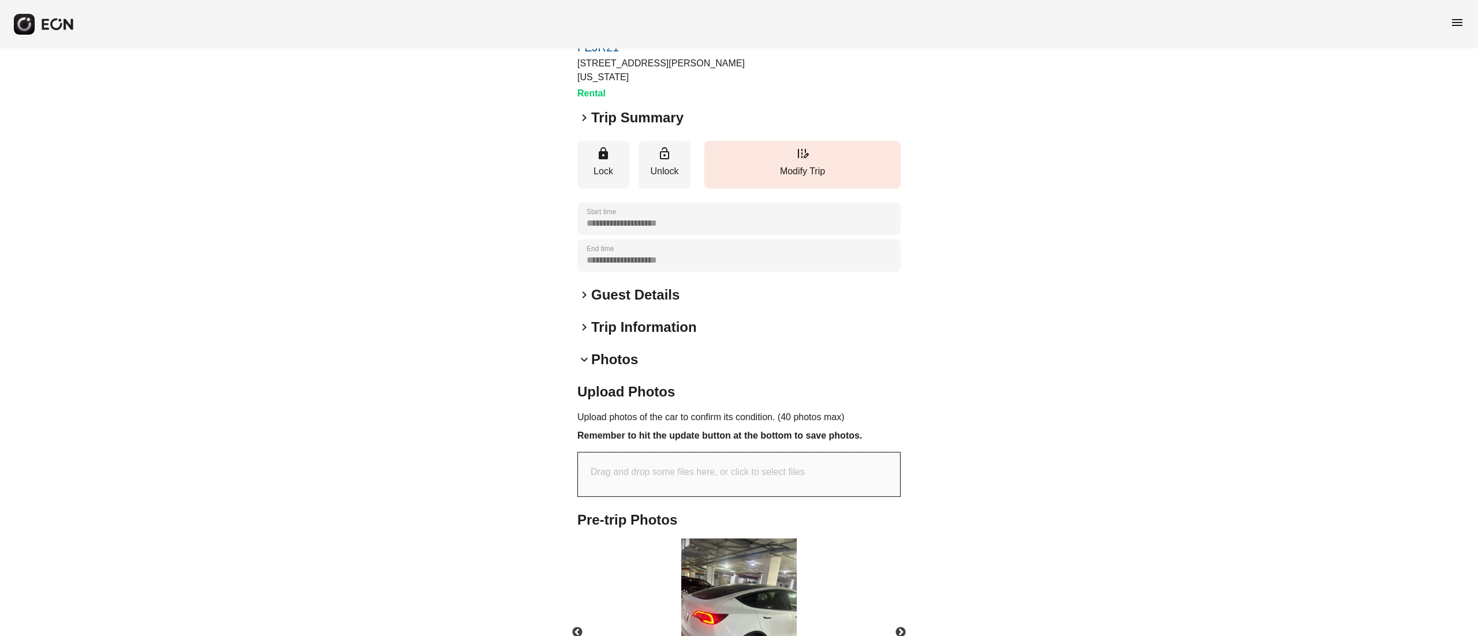
scroll to position [0, 0]
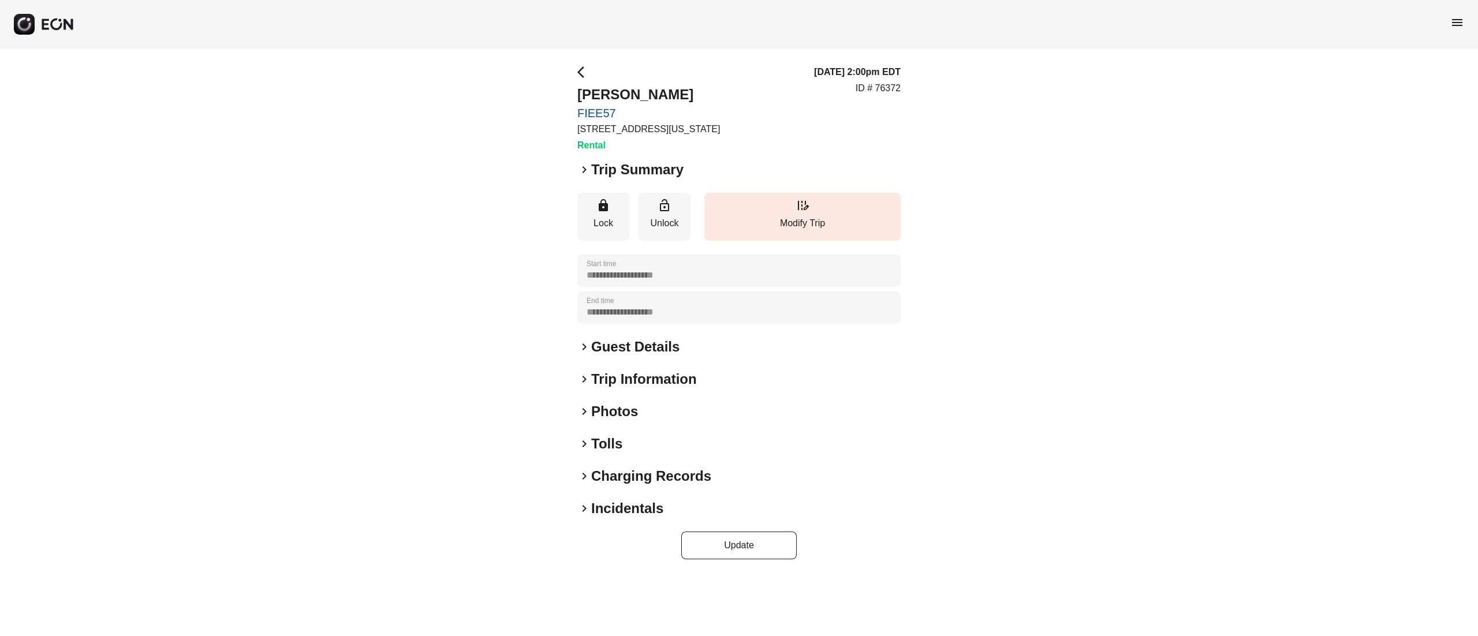
click at [634, 405] on h2 "Photos" at bounding box center [614, 411] width 47 height 18
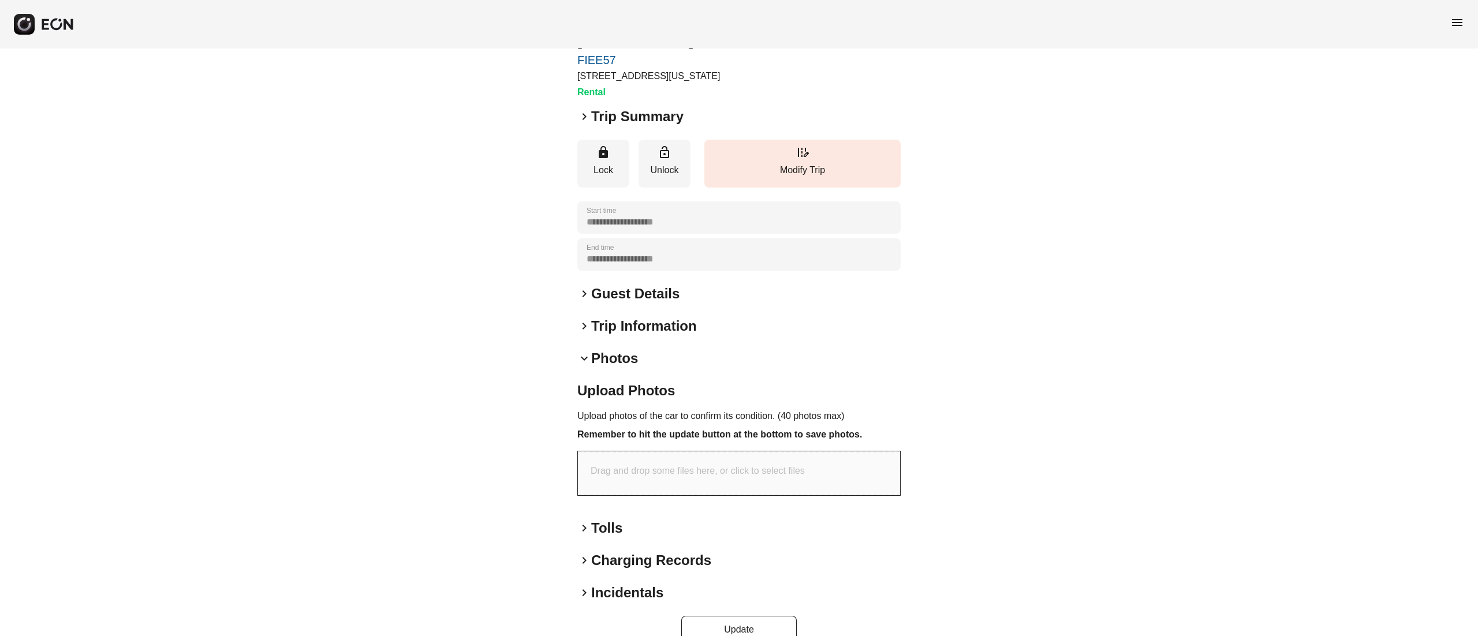
scroll to position [76, 0]
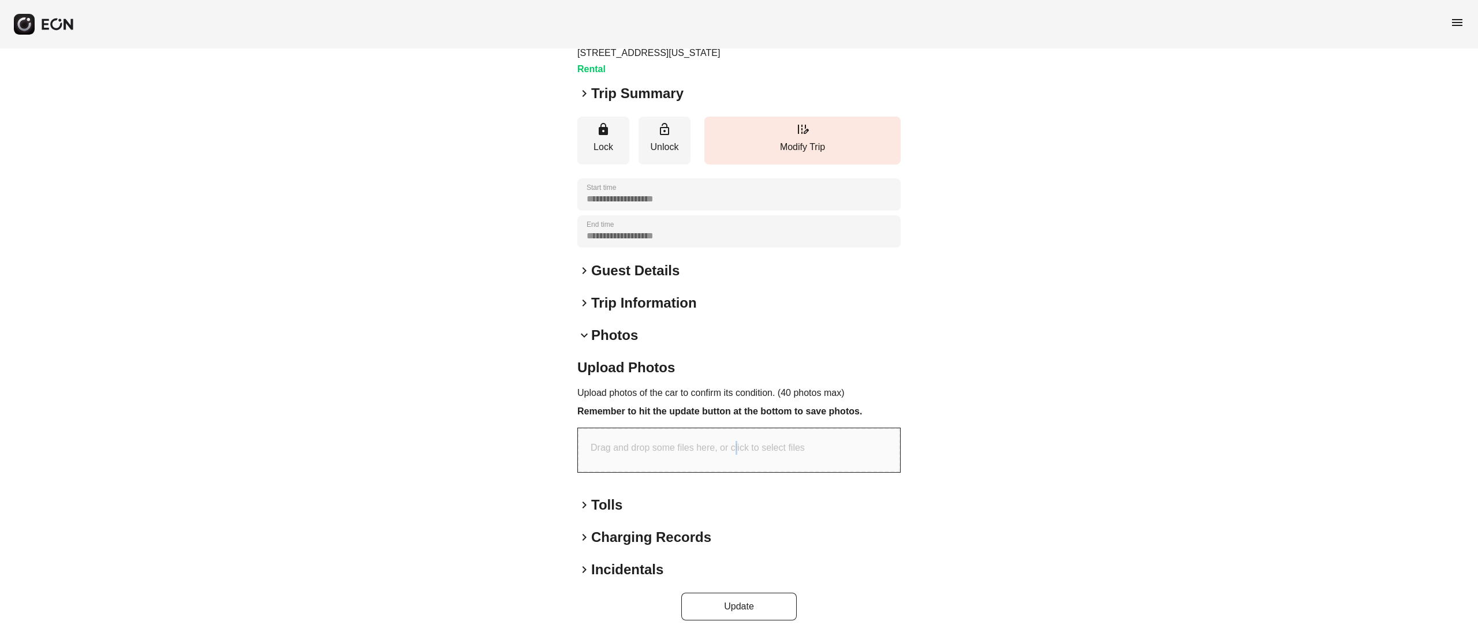
click at [735, 438] on div "Drag and drop some files here, or click to select files" at bounding box center [739, 450] width 322 height 44
type input "**********"
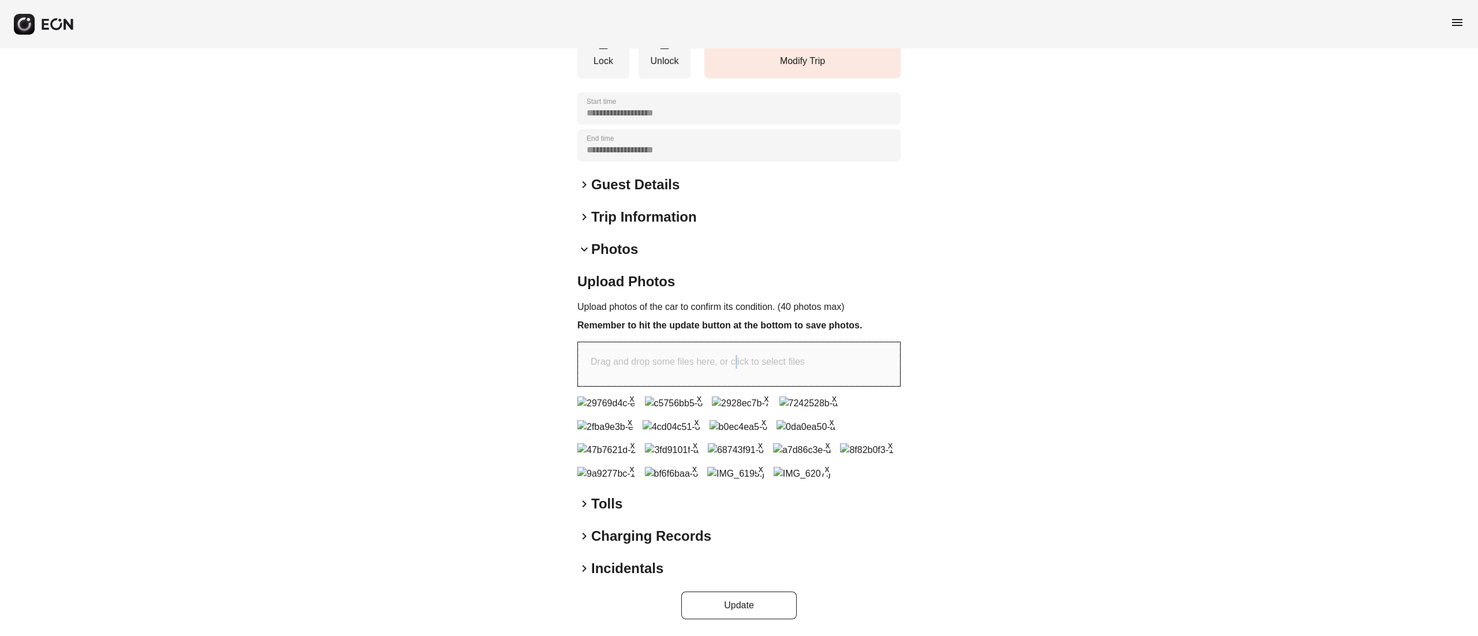
scroll to position [464, 0]
click at [742, 598] on button "Update" at bounding box center [738, 606] width 115 height 28
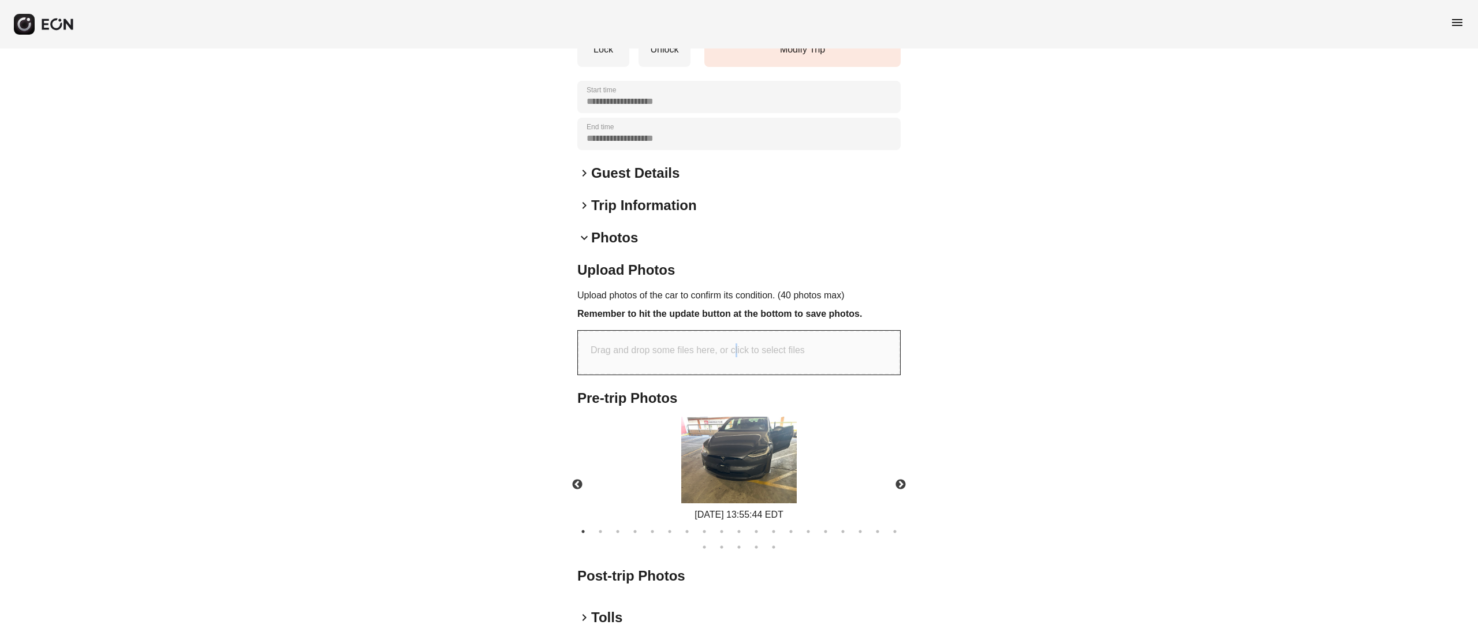
scroll to position [287, 0]
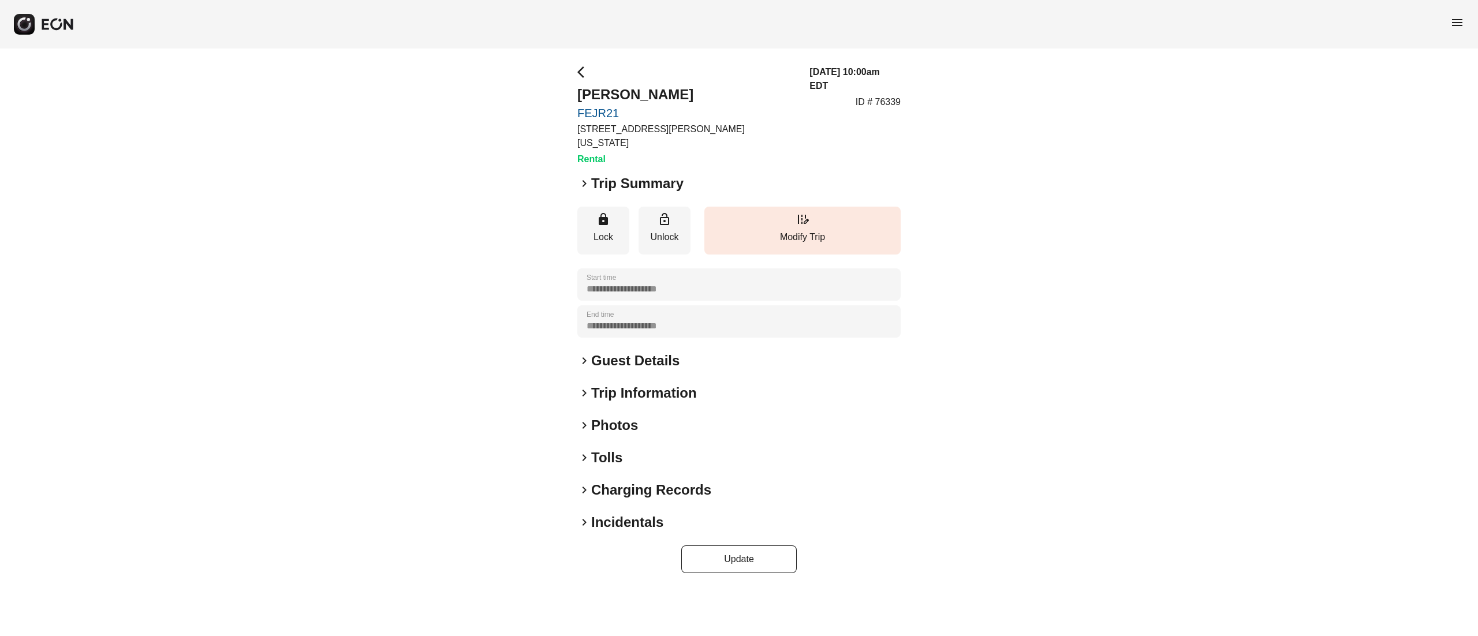
drag, startPoint x: 615, startPoint y: 412, endPoint x: 627, endPoint y: 404, distance: 14.6
click at [617, 416] on h2 "Photos" at bounding box center [614, 425] width 47 height 18
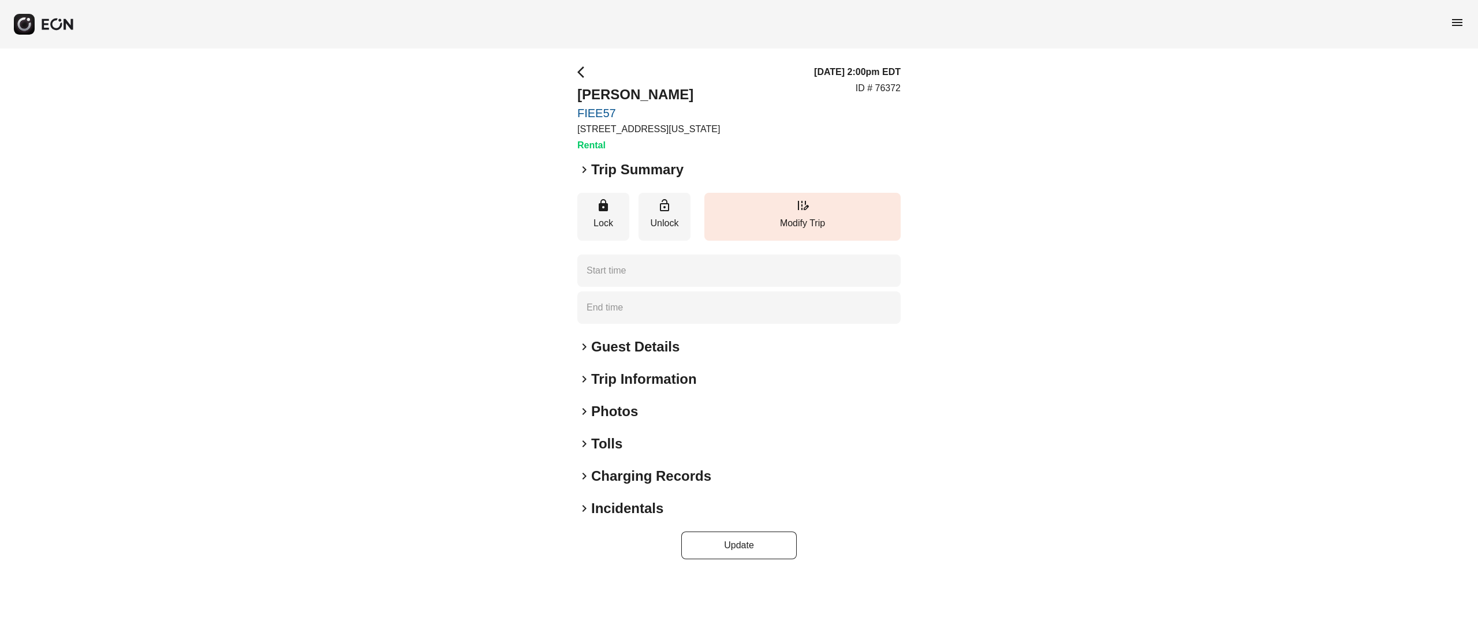
type time "**********"
click at [618, 344] on h2 "Guest Details" at bounding box center [635, 347] width 88 height 18
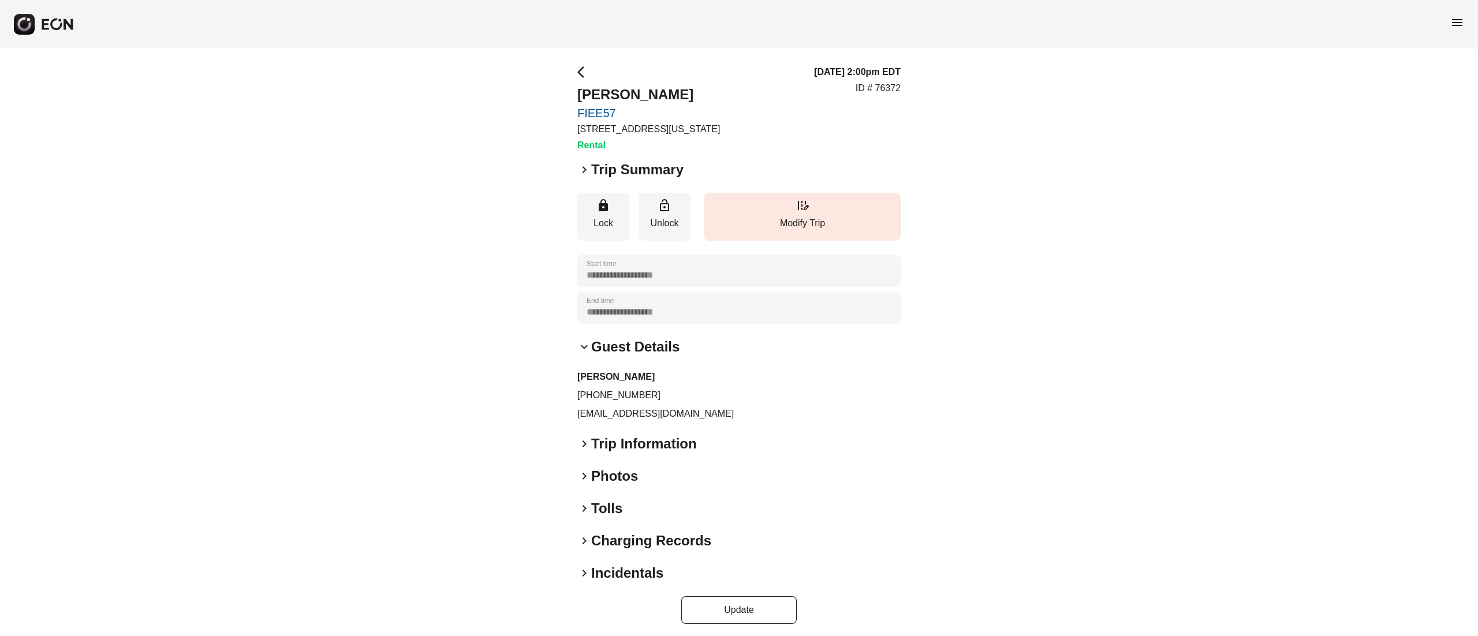
scroll to position [3, 0]
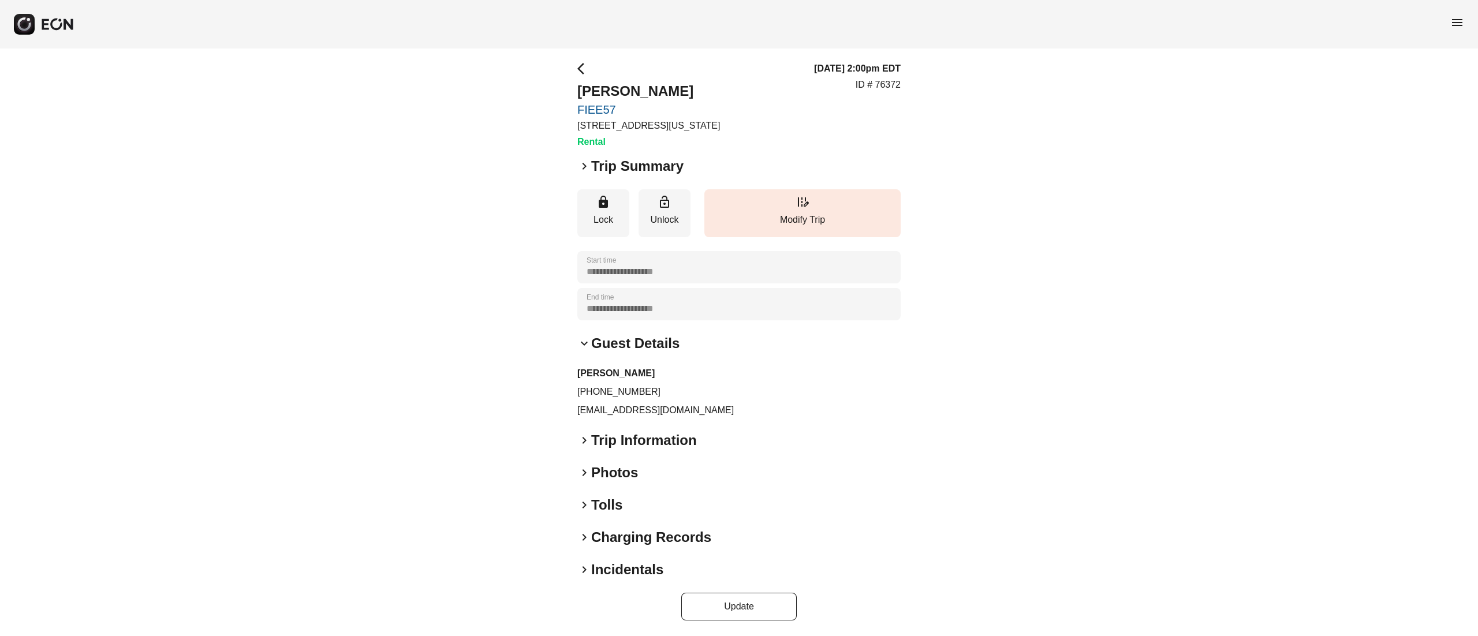
click at [618, 344] on h2 "Guest Details" at bounding box center [635, 343] width 88 height 18
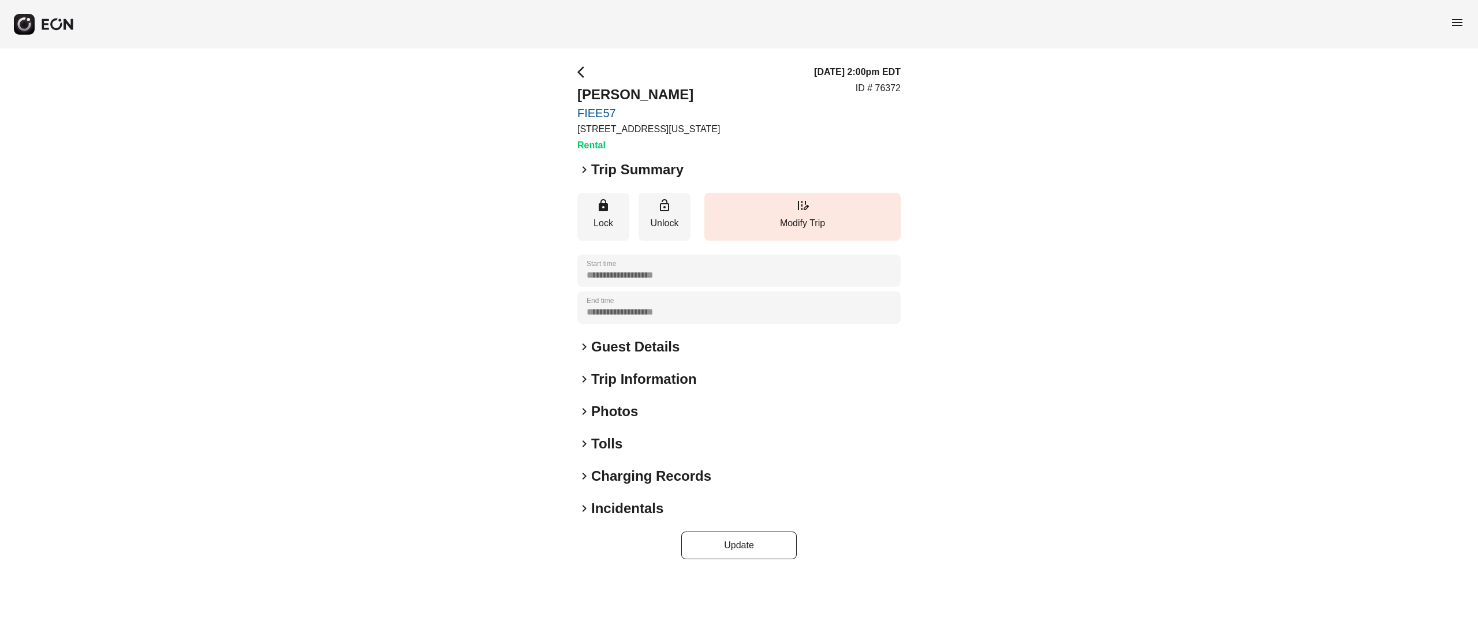
scroll to position [0, 0]
click at [614, 404] on h2 "Photos" at bounding box center [614, 411] width 47 height 18
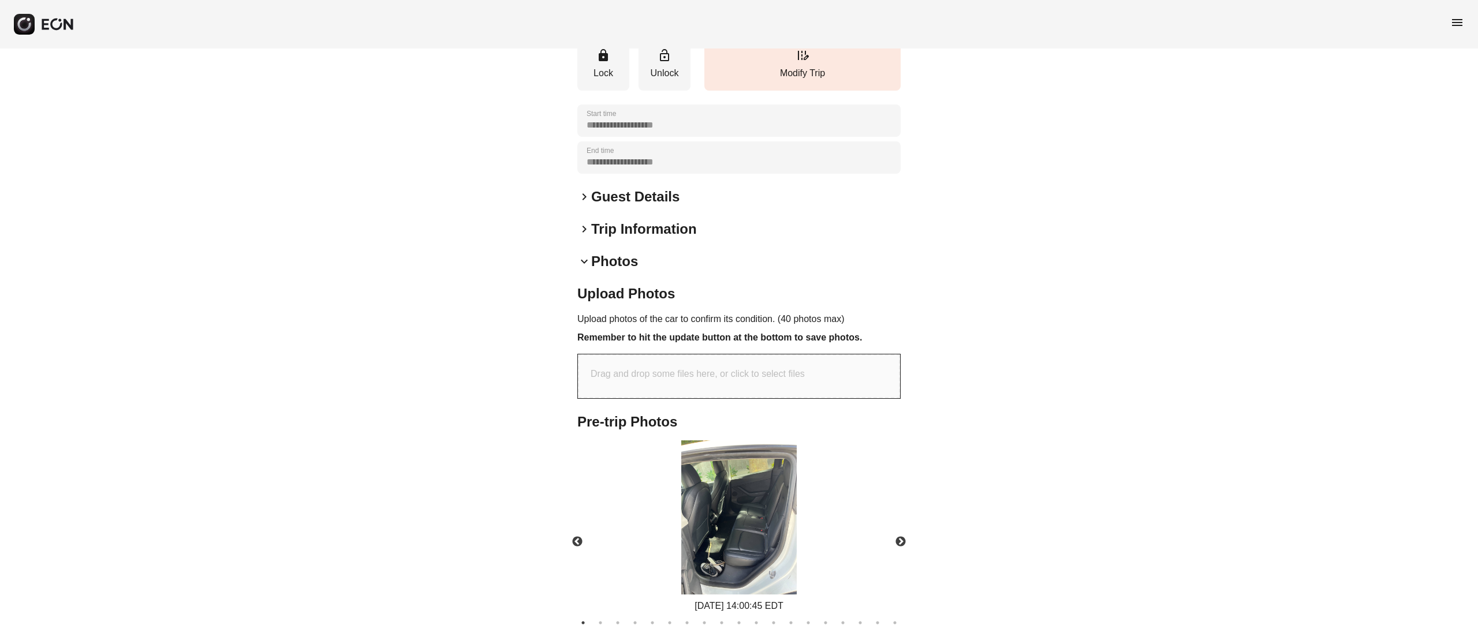
scroll to position [231, 0]
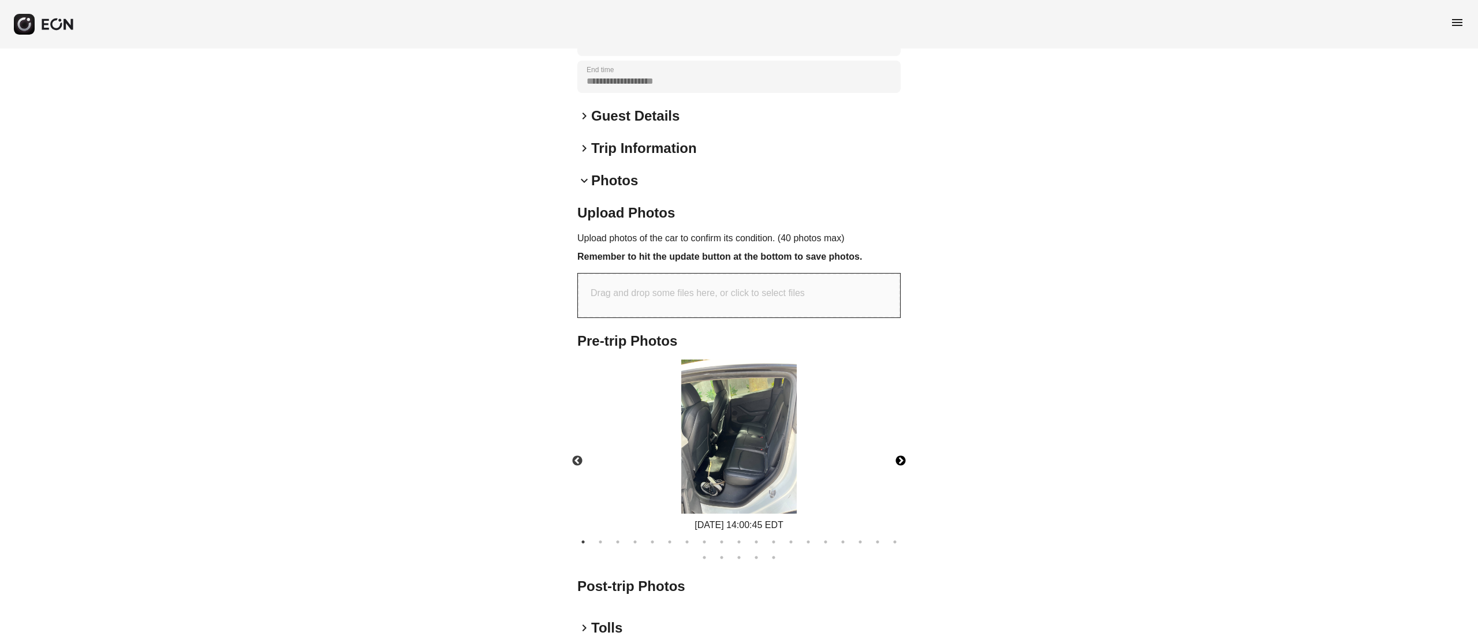
click at [901, 452] on button "Next" at bounding box center [901, 461] width 40 height 40
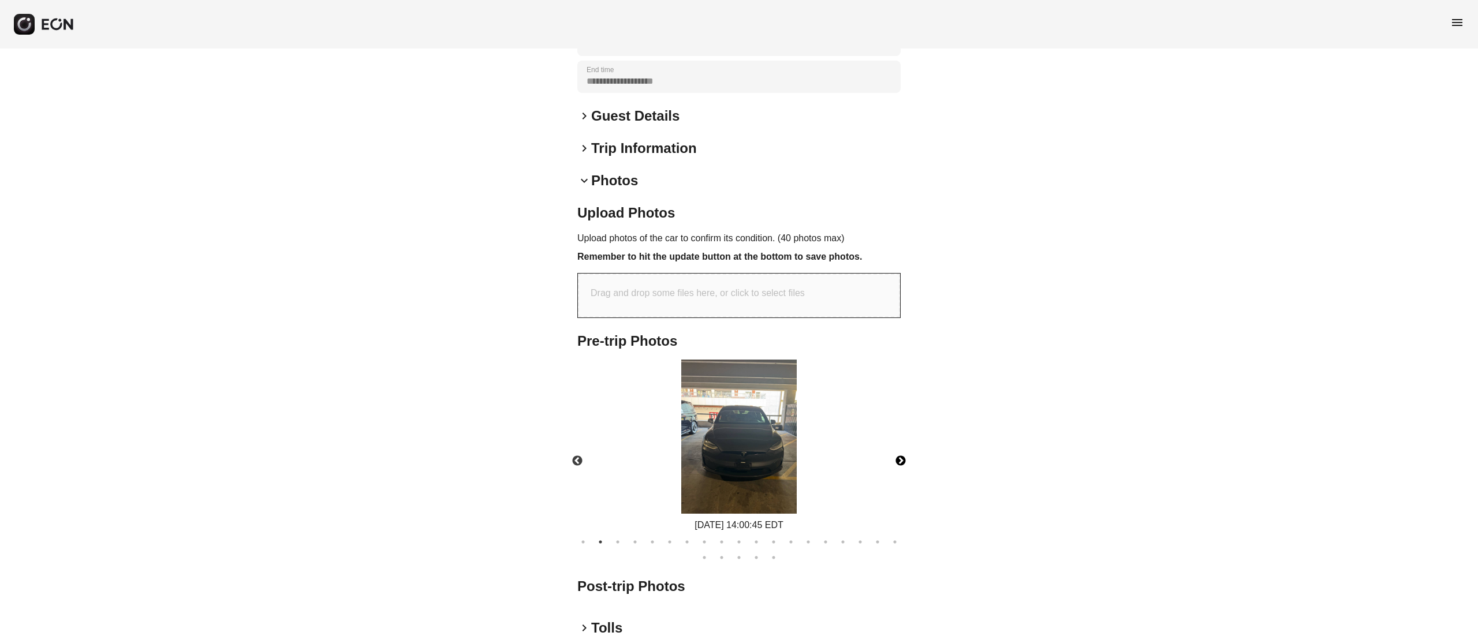
click at [901, 452] on button "Next" at bounding box center [901, 461] width 40 height 40
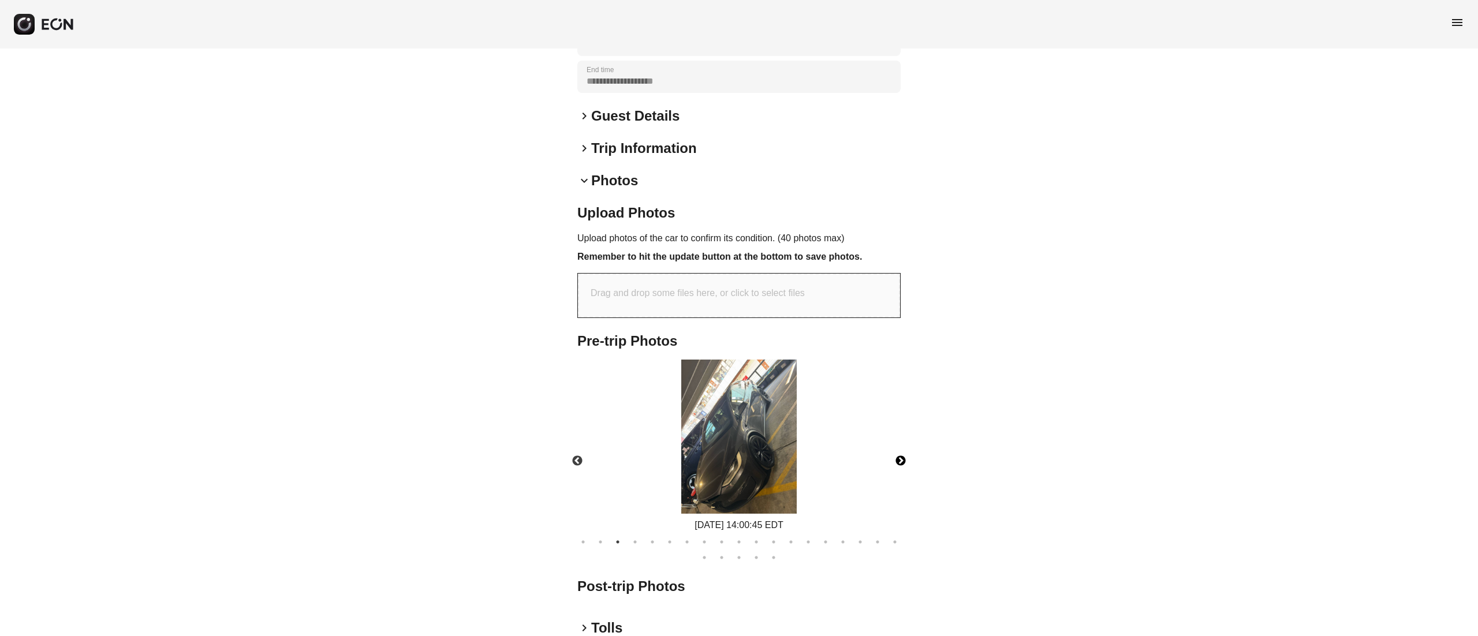
click at [901, 452] on button "Next" at bounding box center [901, 461] width 40 height 40
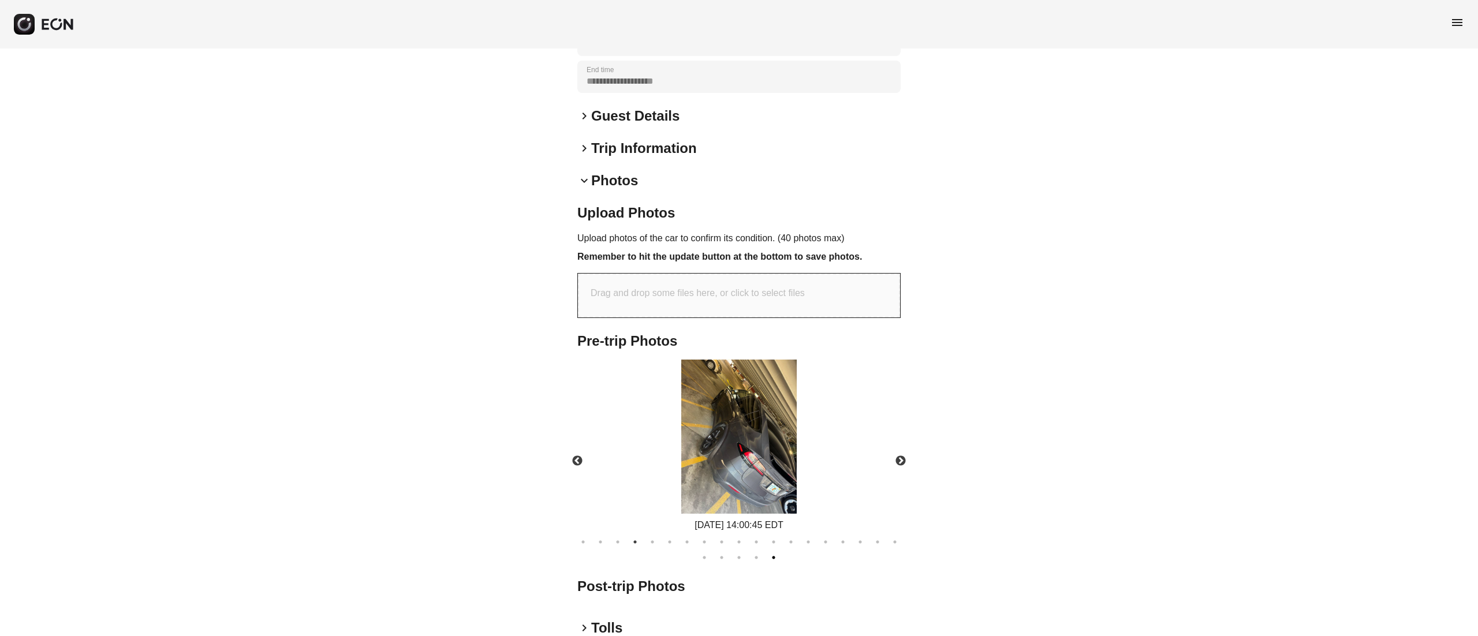
click at [777, 553] on button "24" at bounding box center [774, 558] width 12 height 12
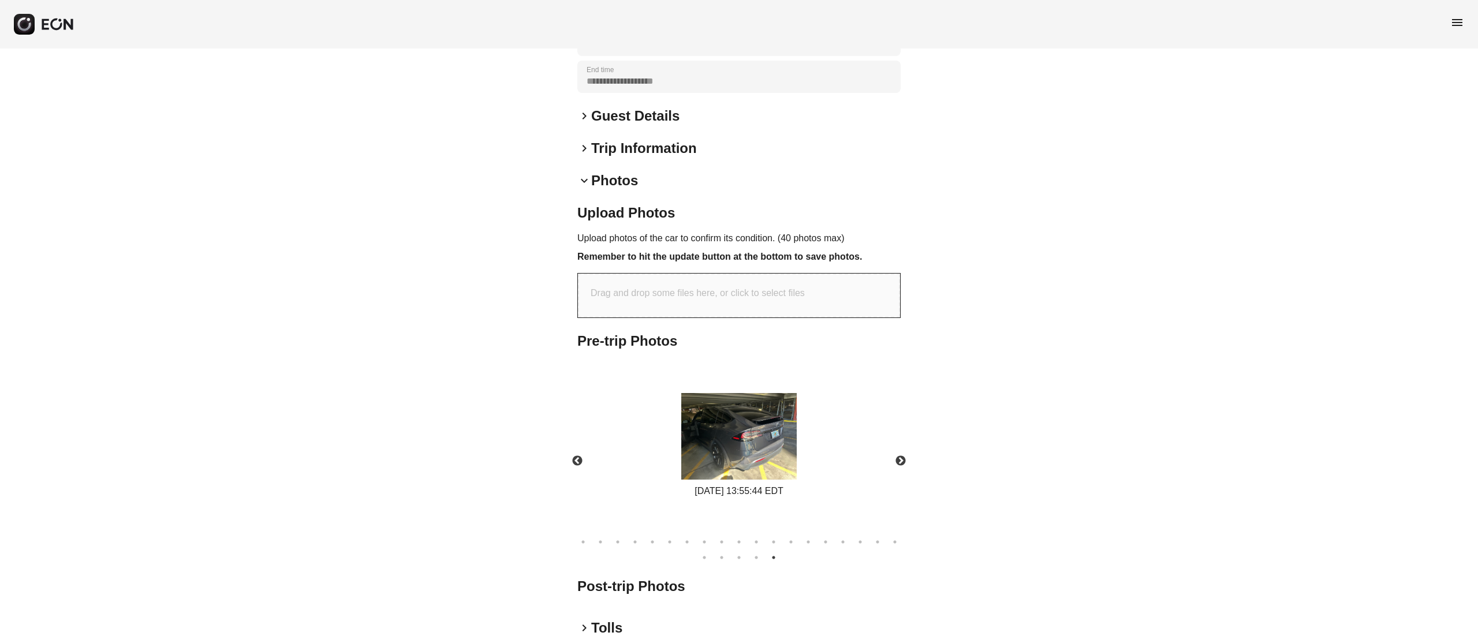
click at [783, 445] on img at bounding box center [738, 436] width 115 height 87
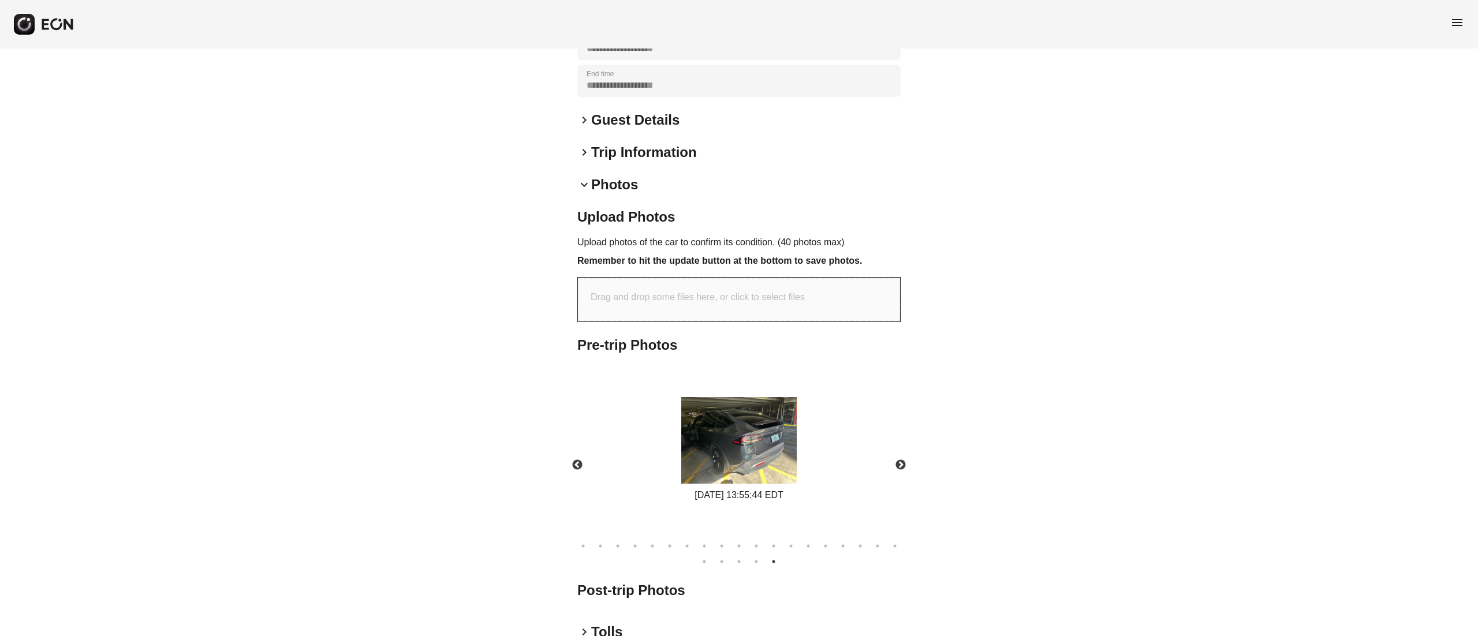
scroll to position [354, 0]
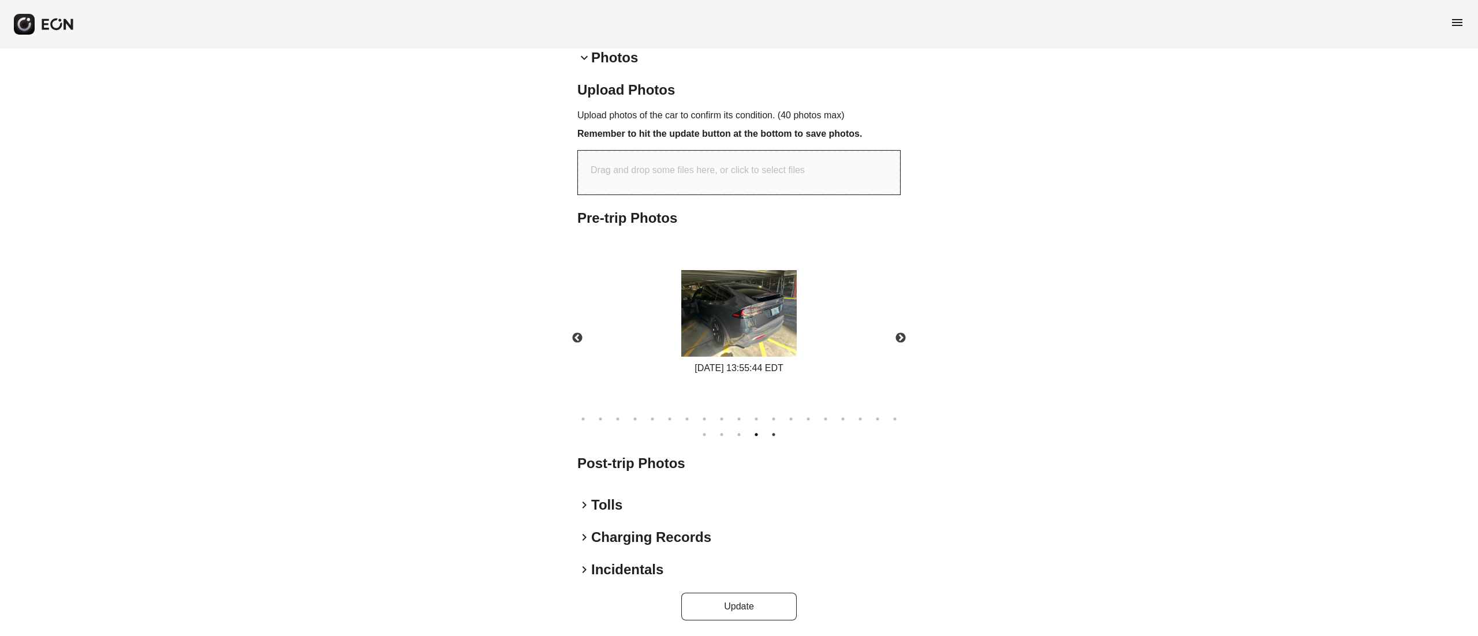
click at [758, 427] on ul "1 2 3 4 5 6 7 8 9 10 11 12 13 14 15 16 17 18 19 20 21 22 23 24" at bounding box center [739, 424] width 335 height 31
click at [758, 429] on button "23" at bounding box center [757, 435] width 12 height 12
click at [594, 416] on ul "1 2 3 4 5 6 7 8 9 10 11 12 13 14 15 16 17 18 19 20 21 22 23 24" at bounding box center [739, 424] width 335 height 31
click at [601, 416] on button "2" at bounding box center [601, 419] width 12 height 12
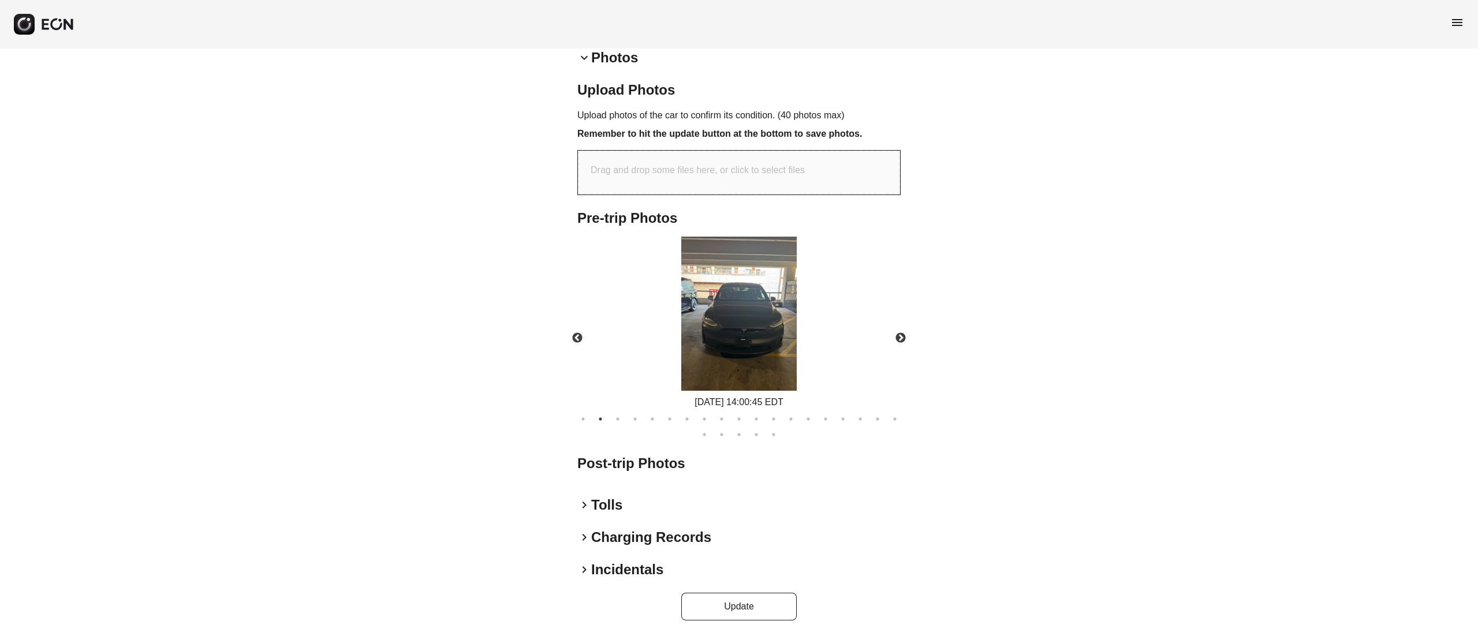
click at [606, 416] on button "2" at bounding box center [601, 419] width 12 height 12
click at [585, 416] on button "1" at bounding box center [583, 419] width 12 height 12
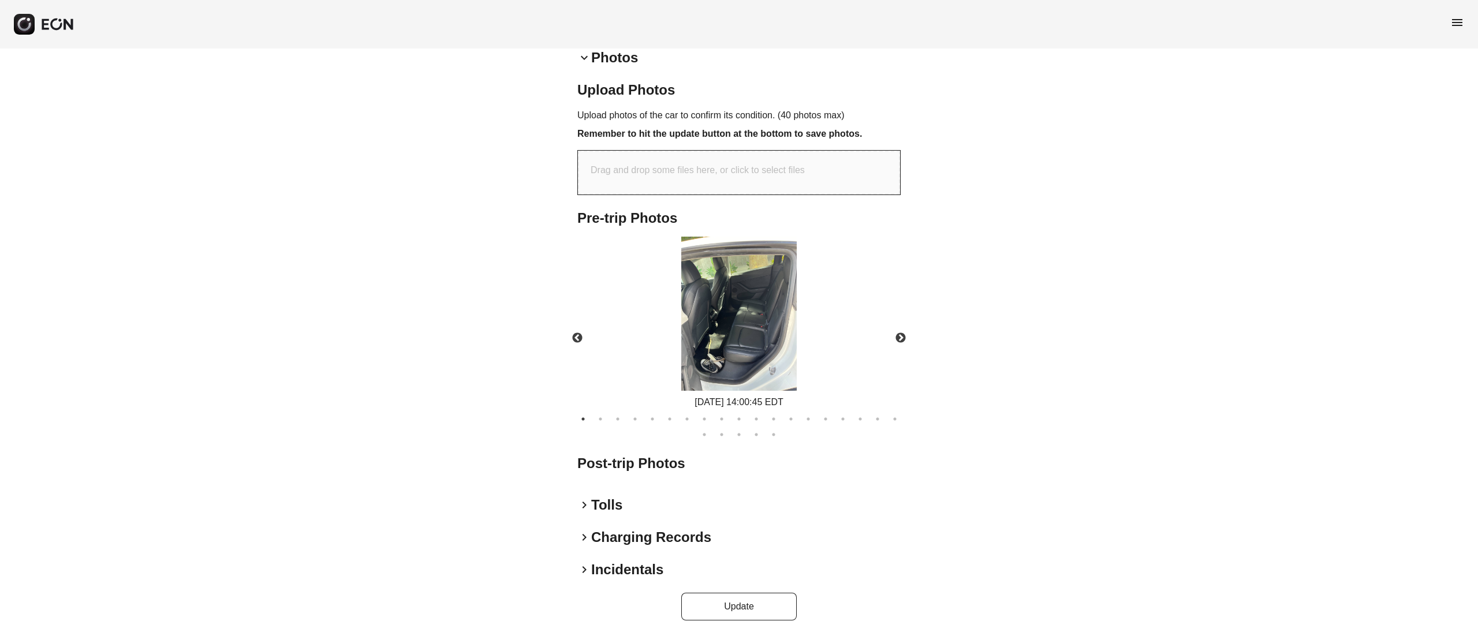
click at [726, 314] on img at bounding box center [738, 314] width 115 height 154
click at [602, 420] on button "2" at bounding box center [601, 419] width 12 height 12
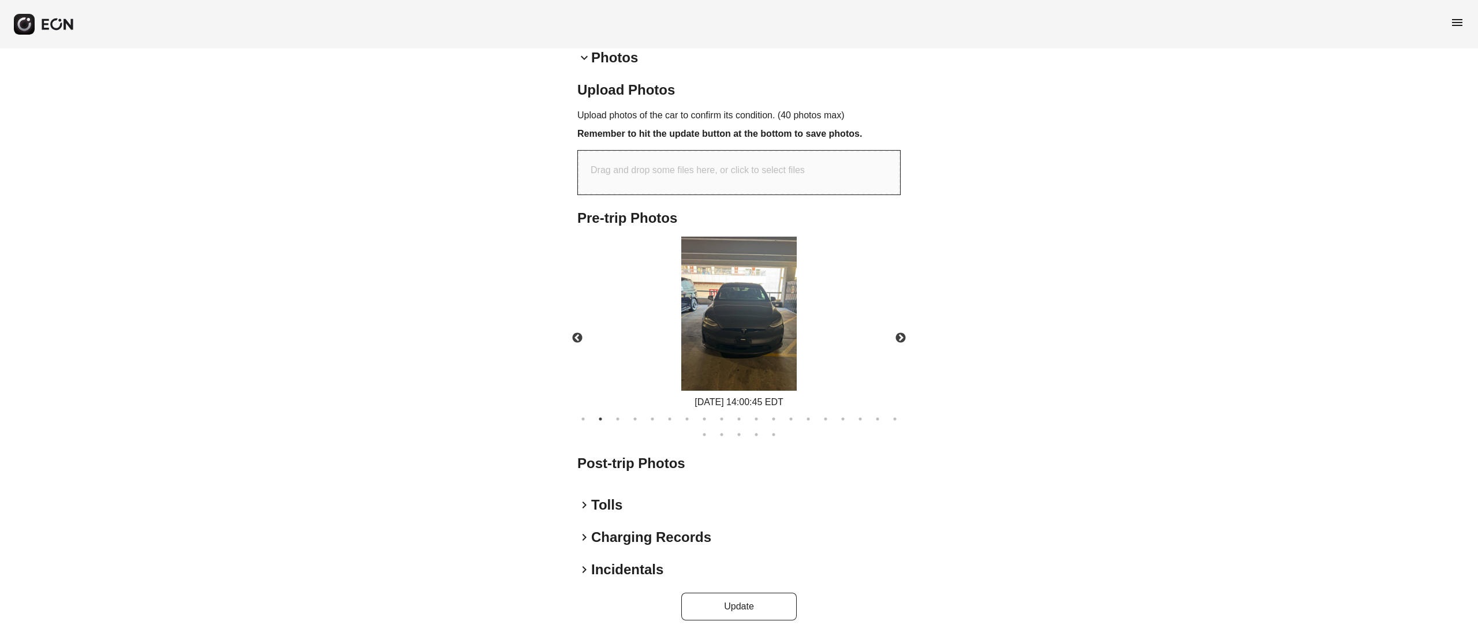
click at [624, 420] on ul "1 2 3 4 5 6 7 8 9 10 11 12 13 14 15 16 17 18 19 20 21 22 23 24" at bounding box center [739, 424] width 335 height 31
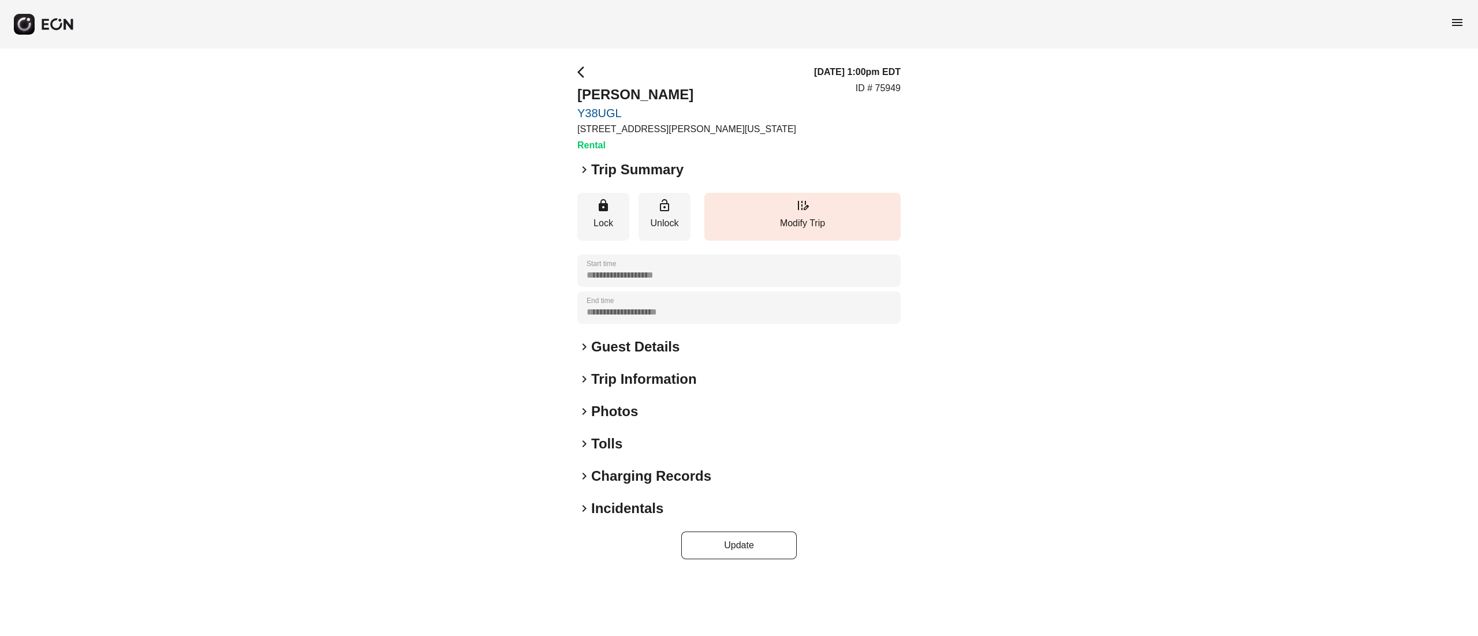
click at [615, 413] on h2 "Photos" at bounding box center [614, 411] width 47 height 18
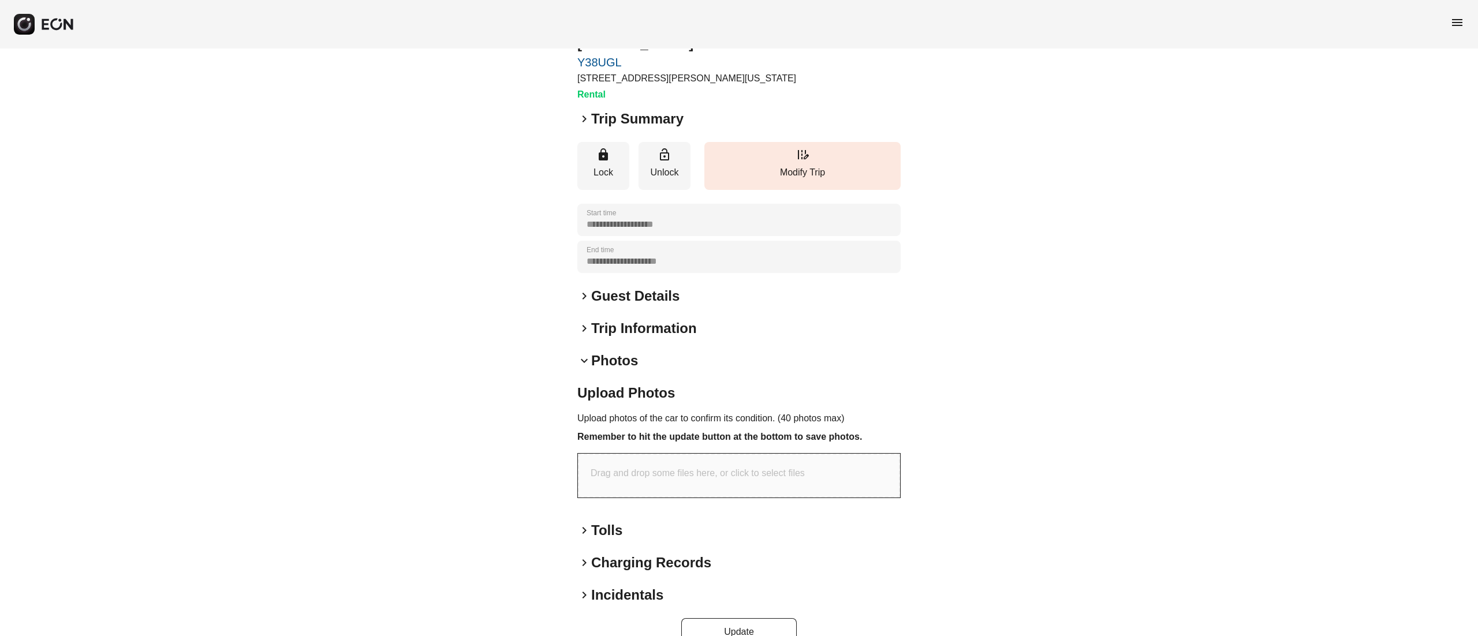
scroll to position [76, 0]
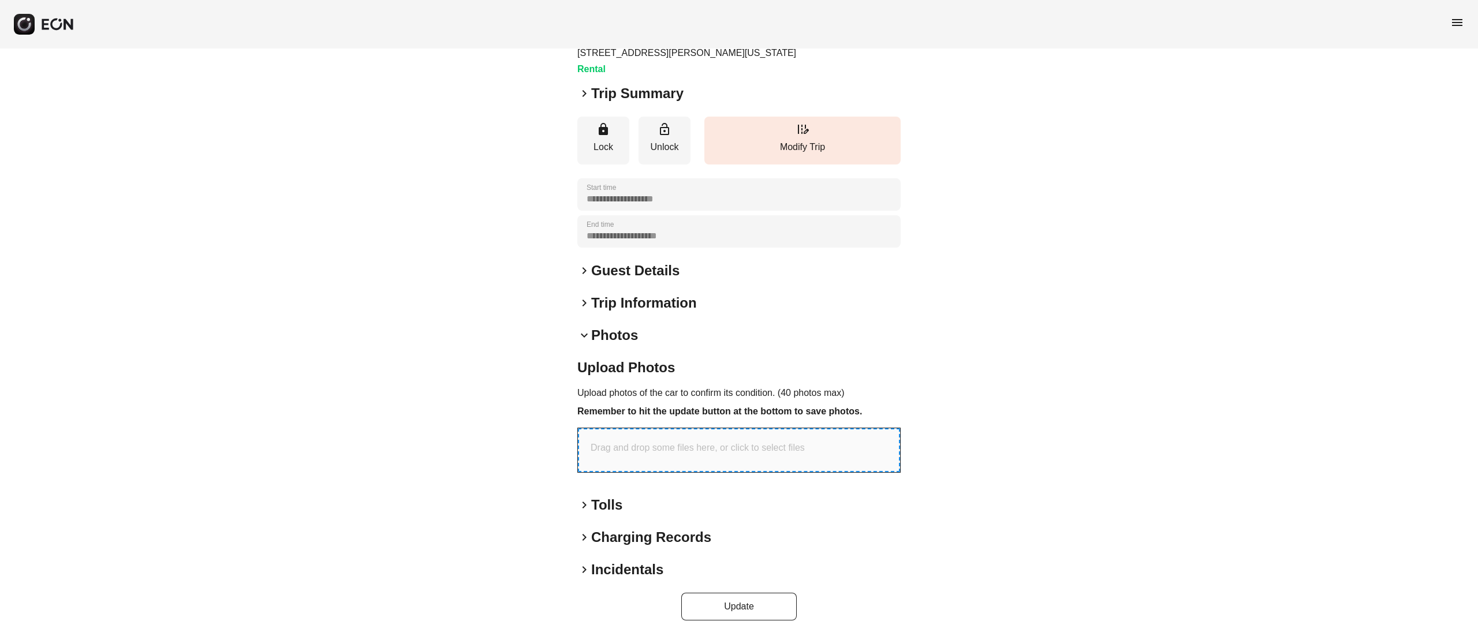
click at [755, 449] on p "Drag and drop some files here, or click to select files" at bounding box center [698, 448] width 214 height 14
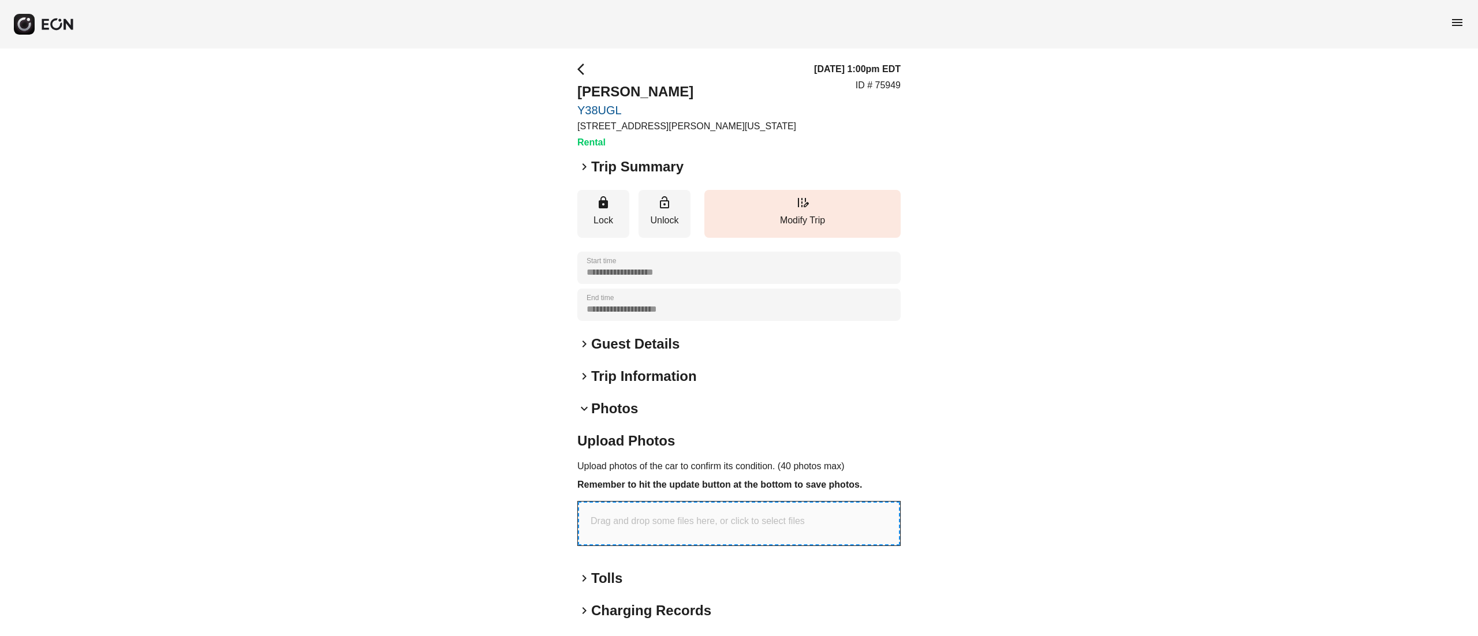
scroll to position [0, 0]
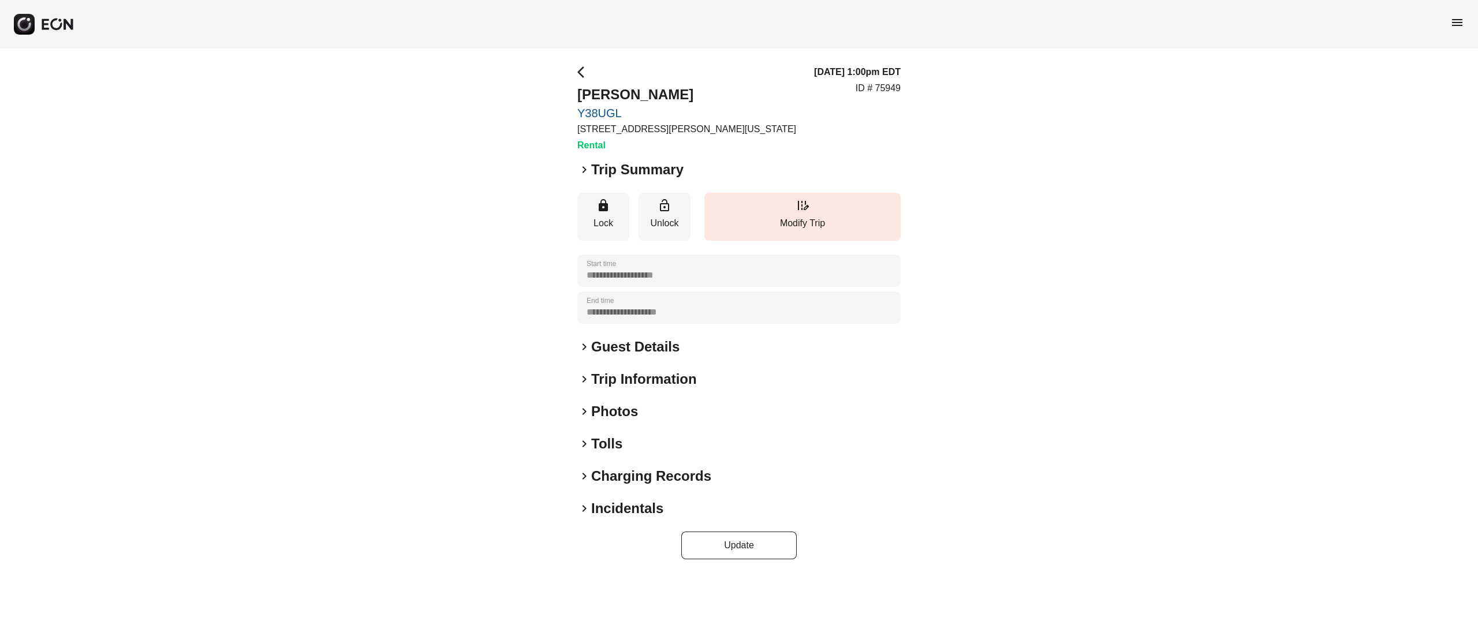
drag, startPoint x: 620, startPoint y: 410, endPoint x: 561, endPoint y: 334, distance: 95.9
click at [619, 410] on h2 "Photos" at bounding box center [614, 411] width 47 height 18
click at [621, 417] on h2 "Photos" at bounding box center [614, 411] width 47 height 18
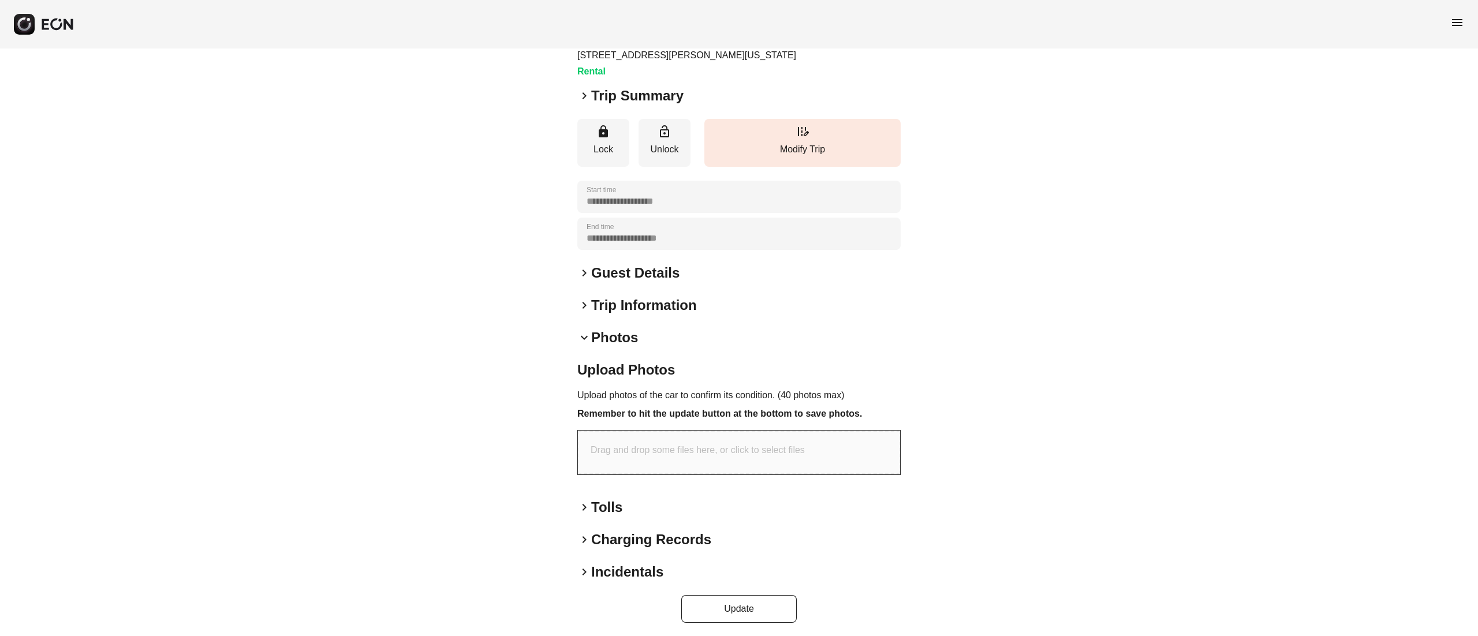
scroll to position [76, 0]
click at [647, 438] on div "Drag and drop some files here, or click to select files" at bounding box center [739, 450] width 322 height 44
type input "**********"
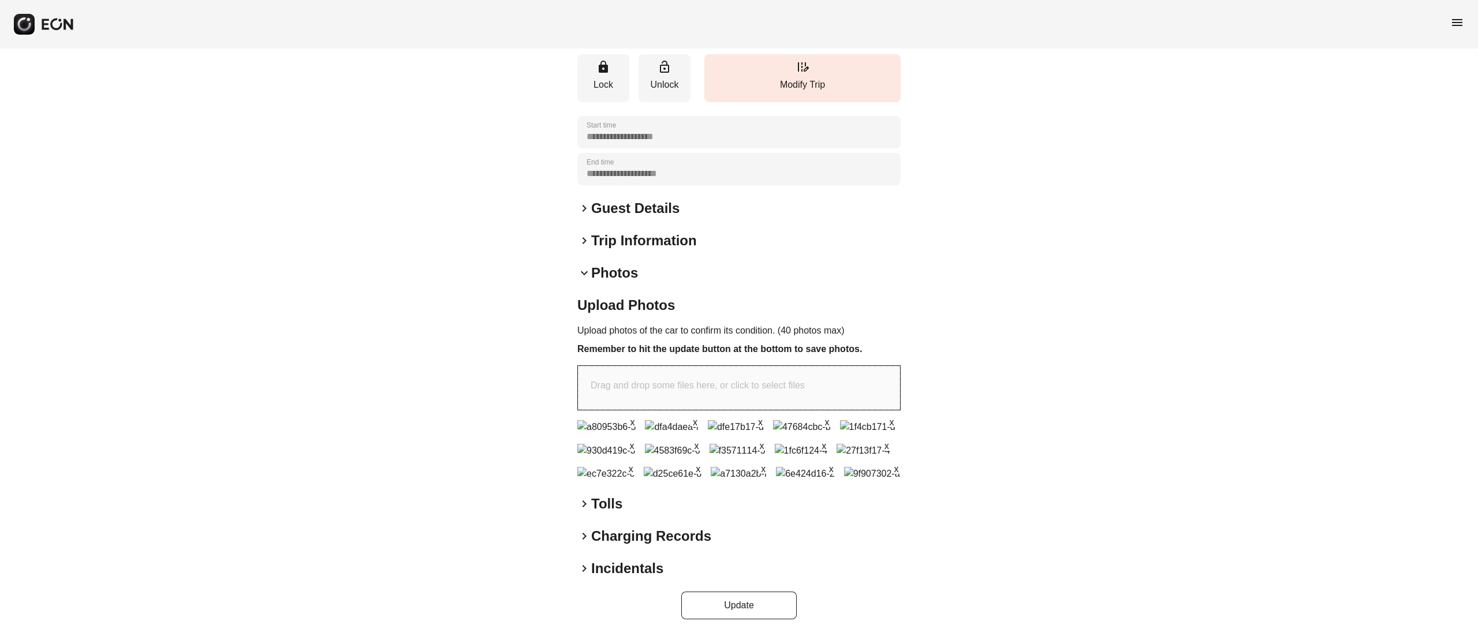
scroll to position [412, 0]
click at [748, 605] on button "Update" at bounding box center [738, 606] width 115 height 28
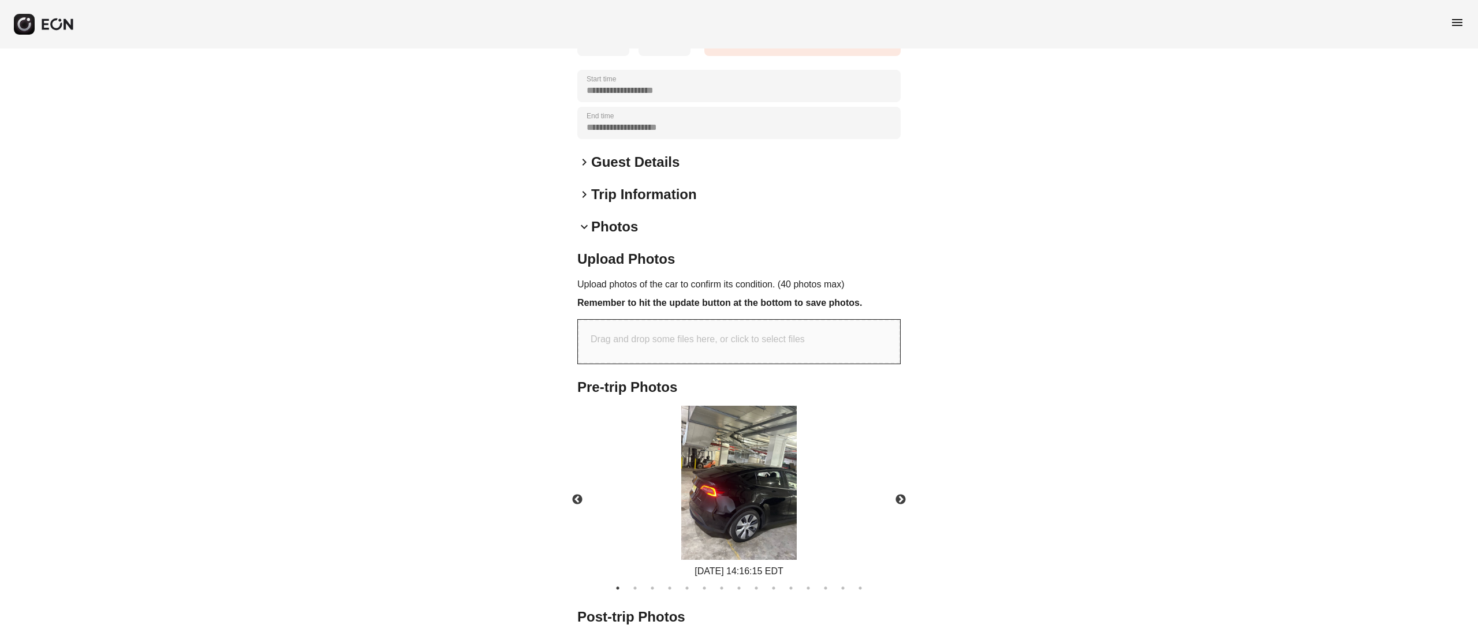
scroll to position [338, 0]
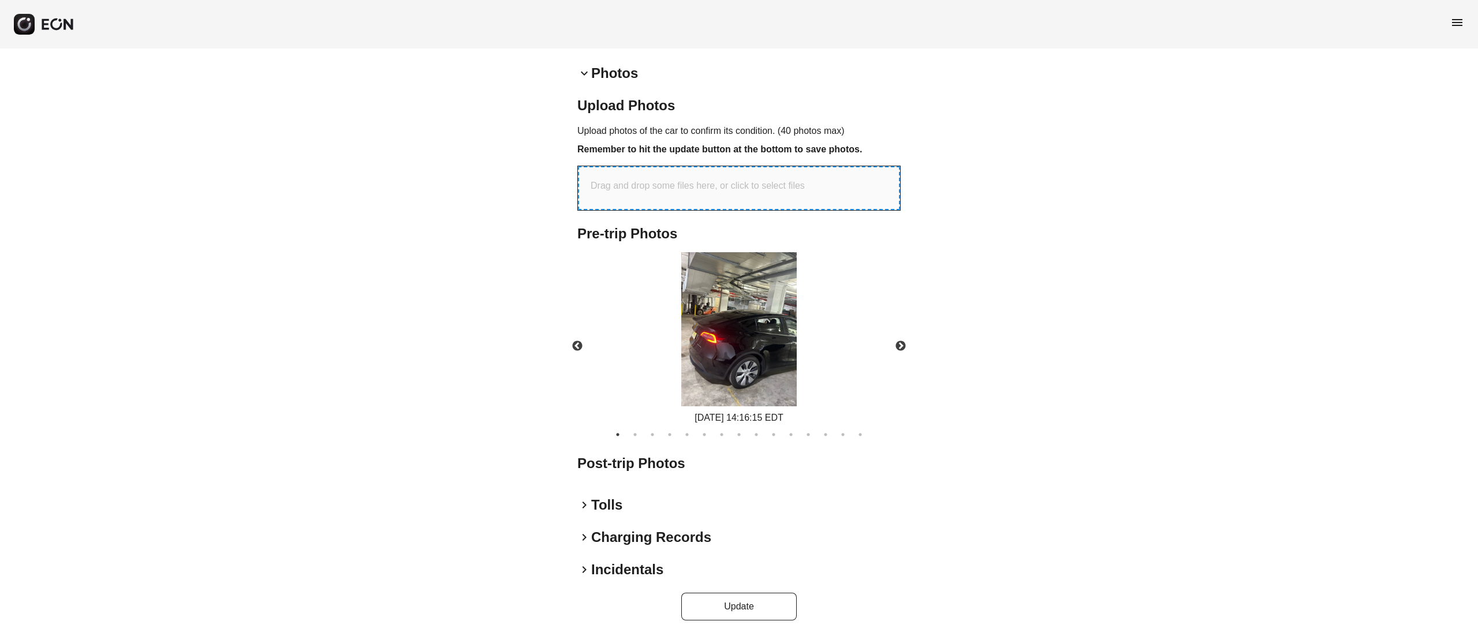
click at [738, 180] on p "Drag and drop some files here, or click to select files" at bounding box center [698, 186] width 214 height 14
type input "**********"
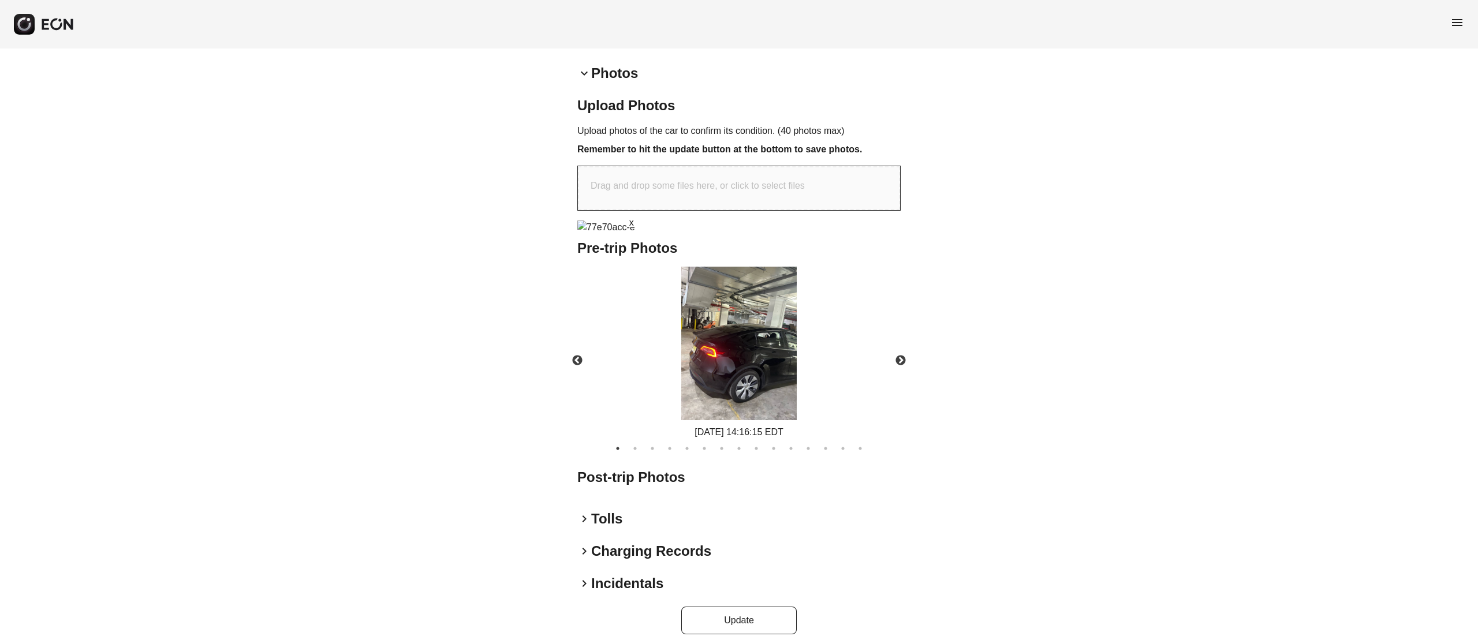
scroll to position [416, 0]
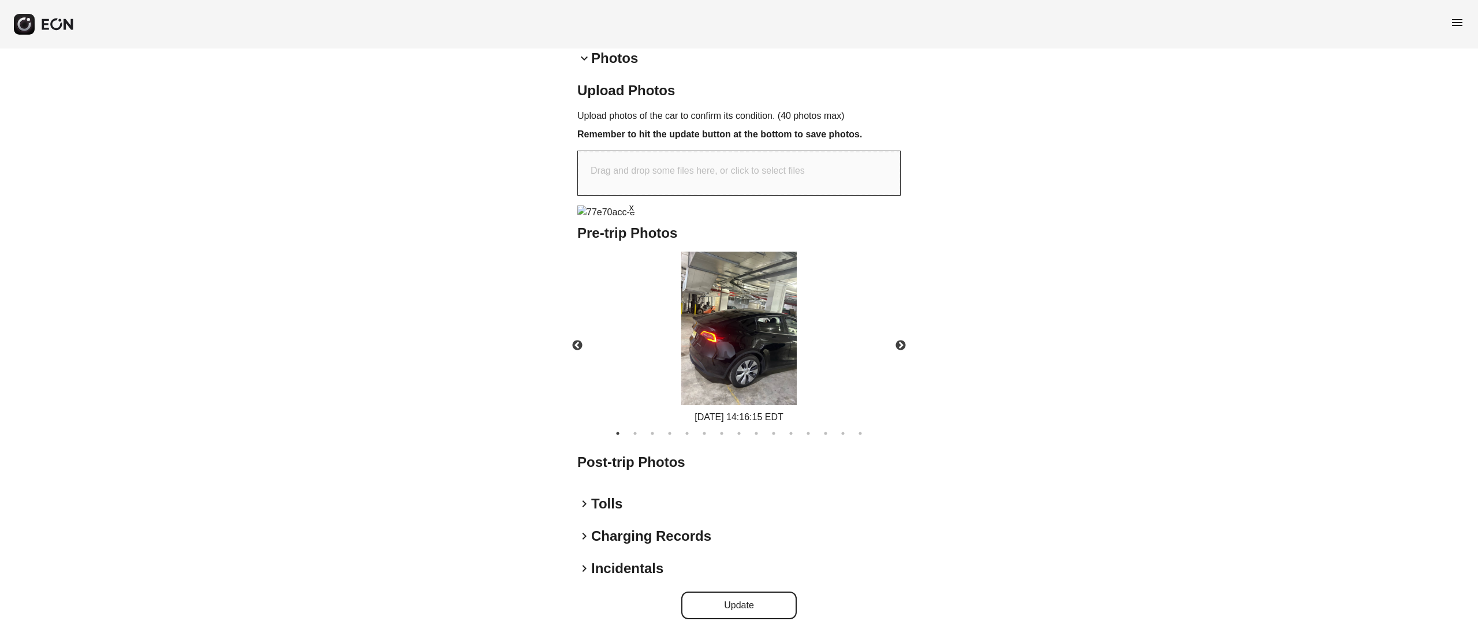
click at [769, 598] on button "Update" at bounding box center [738, 606] width 115 height 28
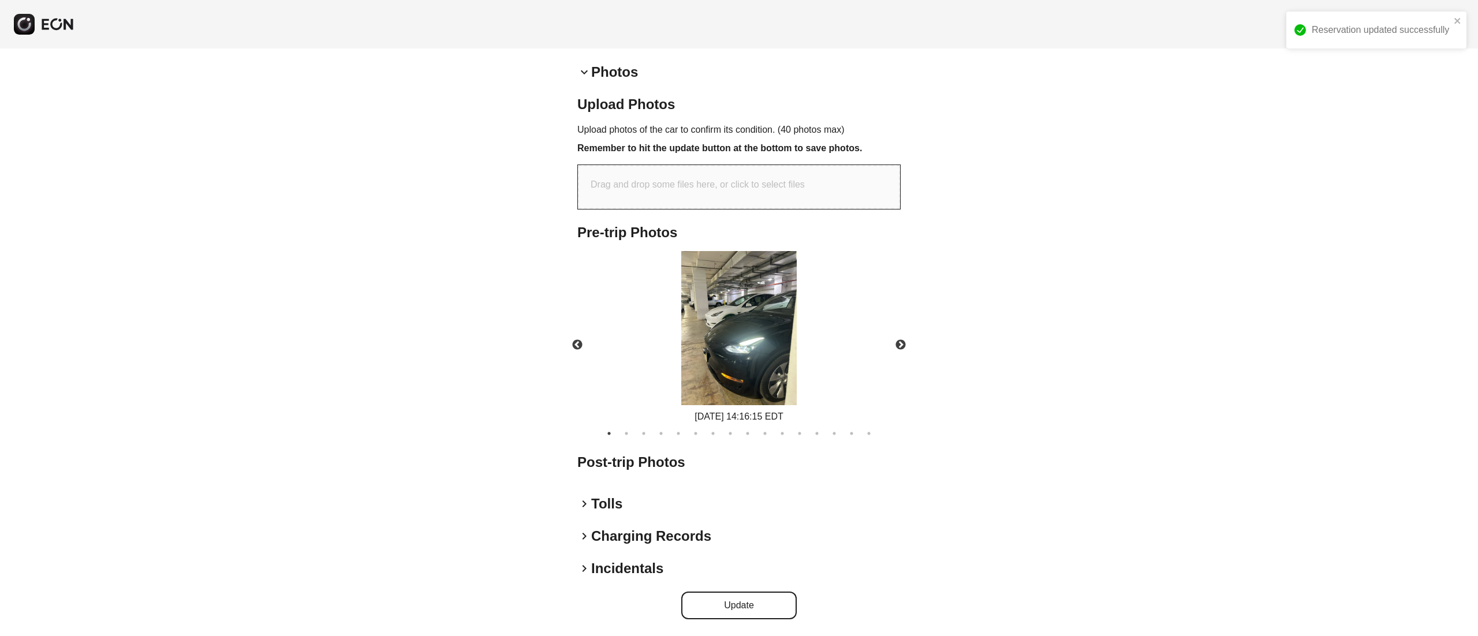
scroll to position [338, 0]
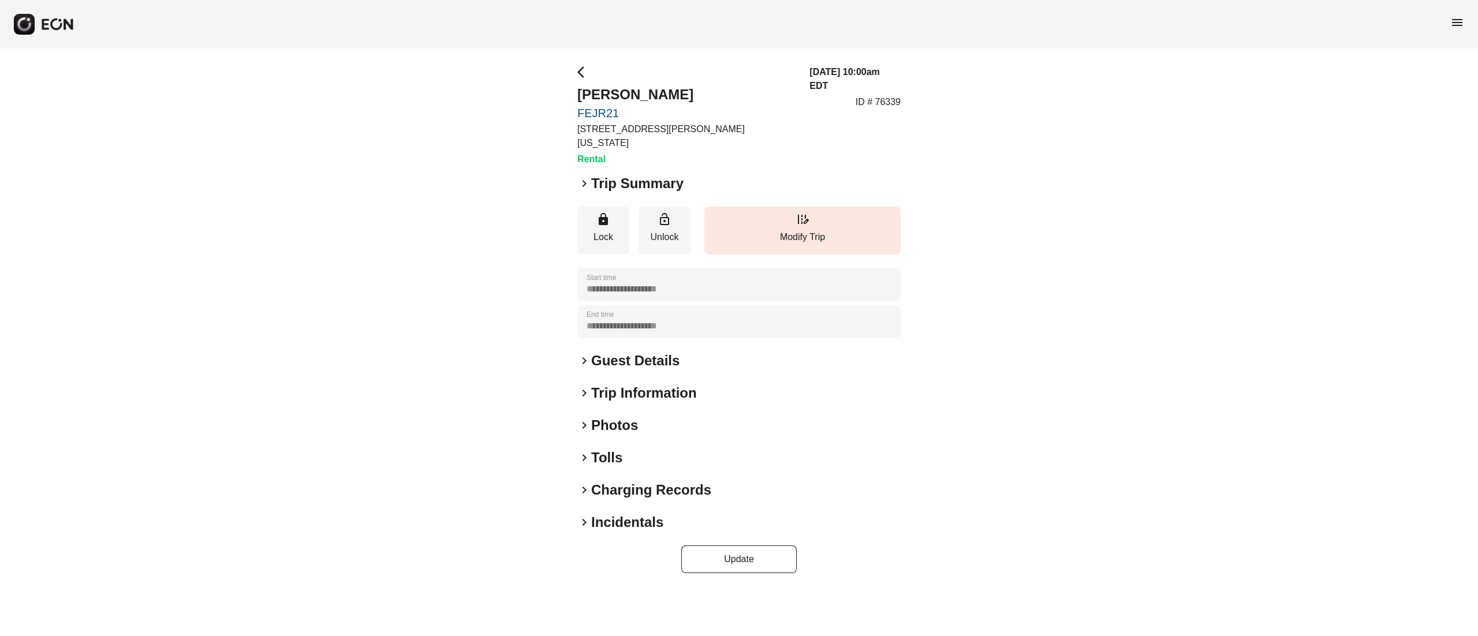
click at [620, 91] on h2 "[PERSON_NAME]" at bounding box center [686, 94] width 218 height 18
click at [622, 91] on h2 "[PERSON_NAME]" at bounding box center [686, 94] width 218 height 18
copy h2 "[PERSON_NAME]"
click at [664, 329] on div "**********" at bounding box center [738, 319] width 323 height 508
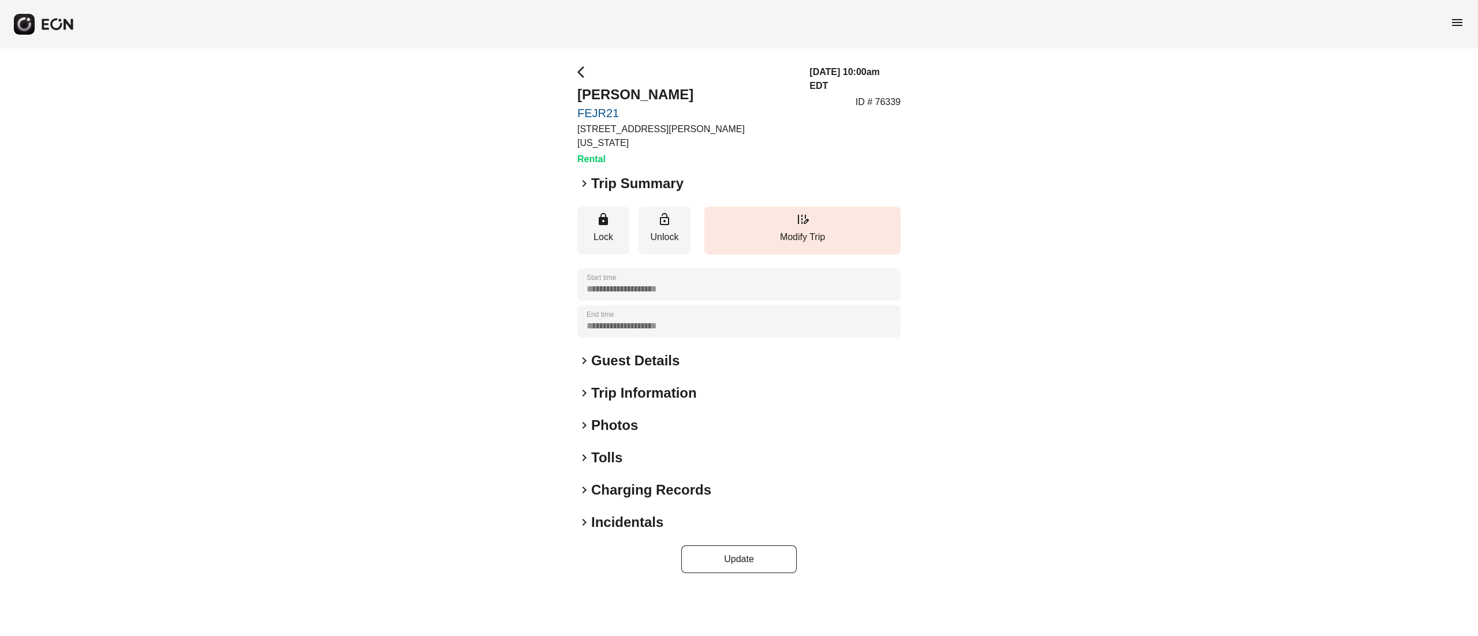
click at [643, 352] on h2 "Guest Details" at bounding box center [635, 361] width 88 height 18
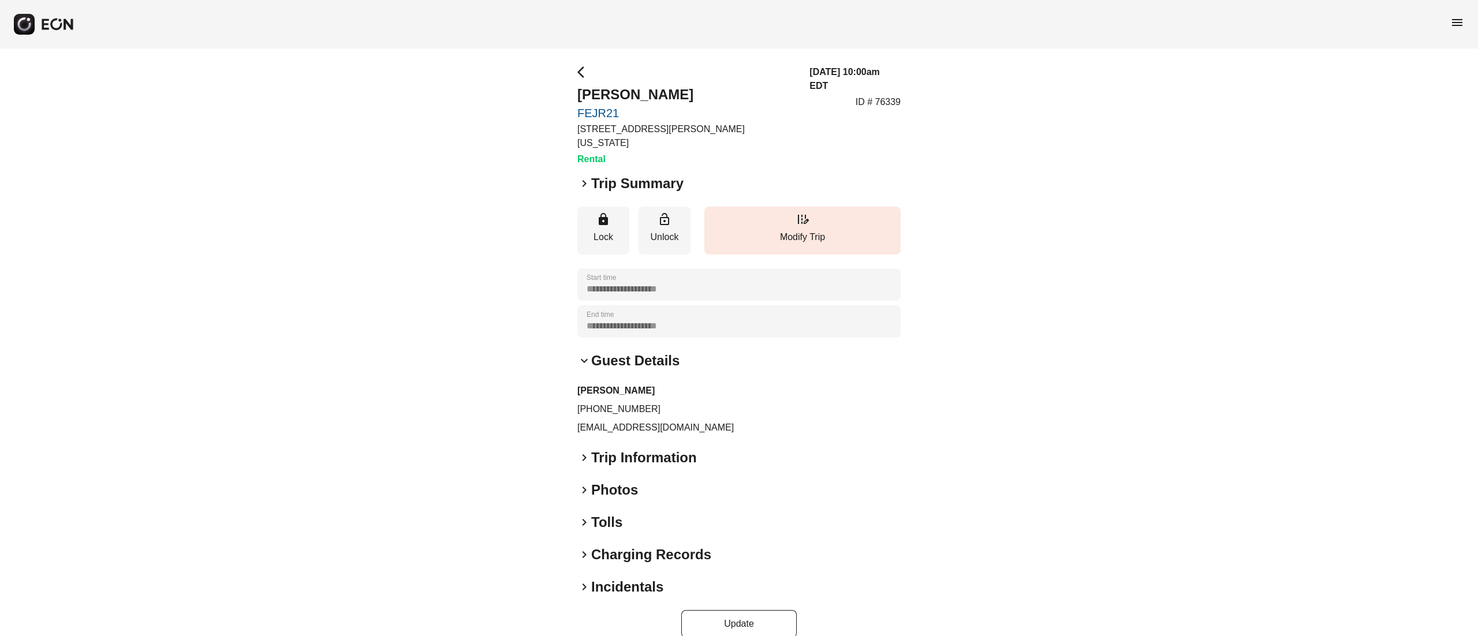
click at [903, 88] on div "**********" at bounding box center [739, 352] width 1478 height 606
click at [894, 95] on p "ID # 76339" at bounding box center [878, 102] width 45 height 14
copy p "76339"
